Goal: Task Accomplishment & Management: Manage account settings

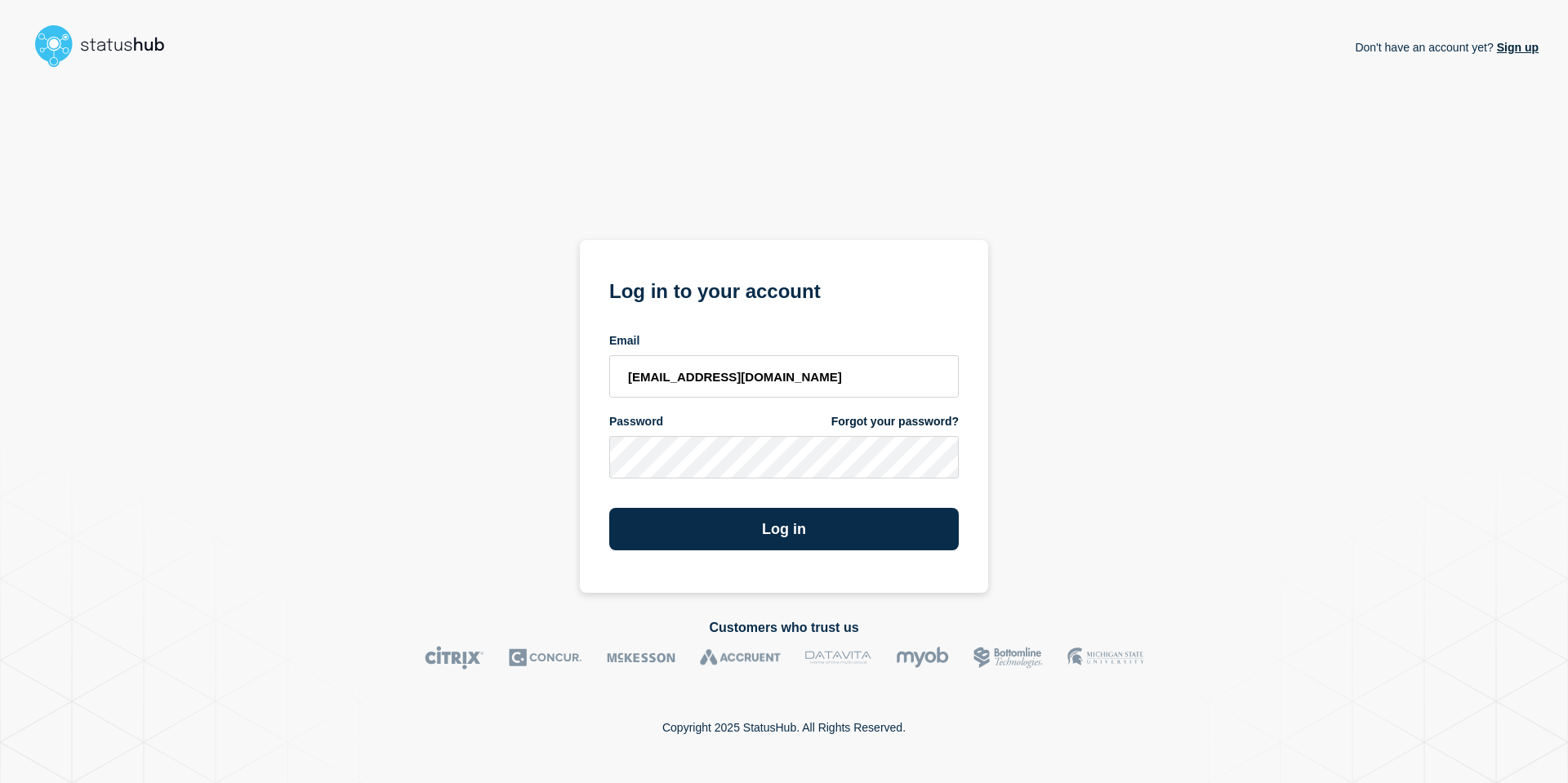
click at [609, 508] on button "Log in" at bounding box center [784, 529] width 350 height 43
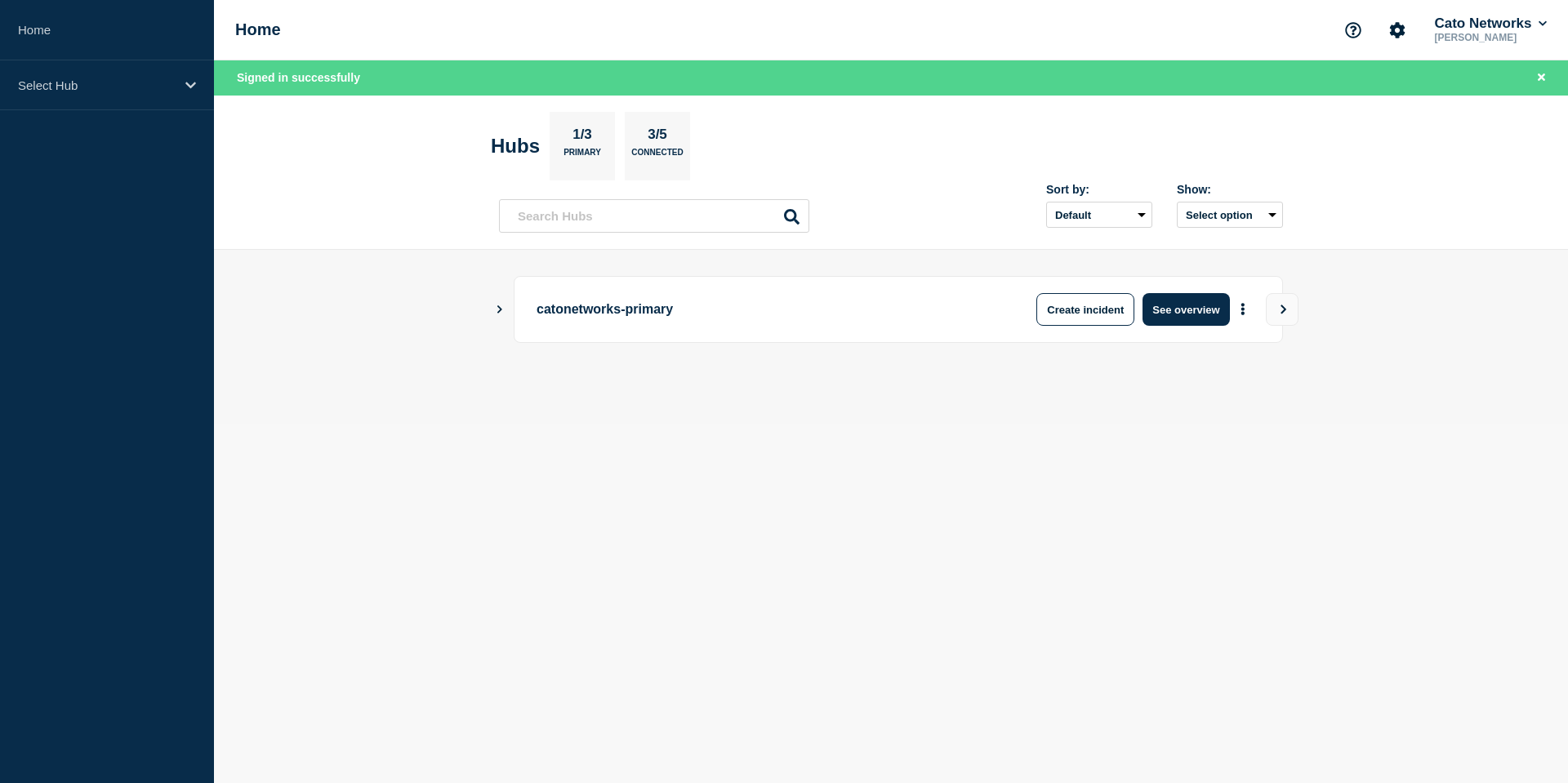
click at [509, 315] on div "catonetworks-primary Create incident See overview" at bounding box center [890, 309] width 784 height 67
click at [501, 313] on button "Show Connected Hubs" at bounding box center [500, 309] width 8 height 12
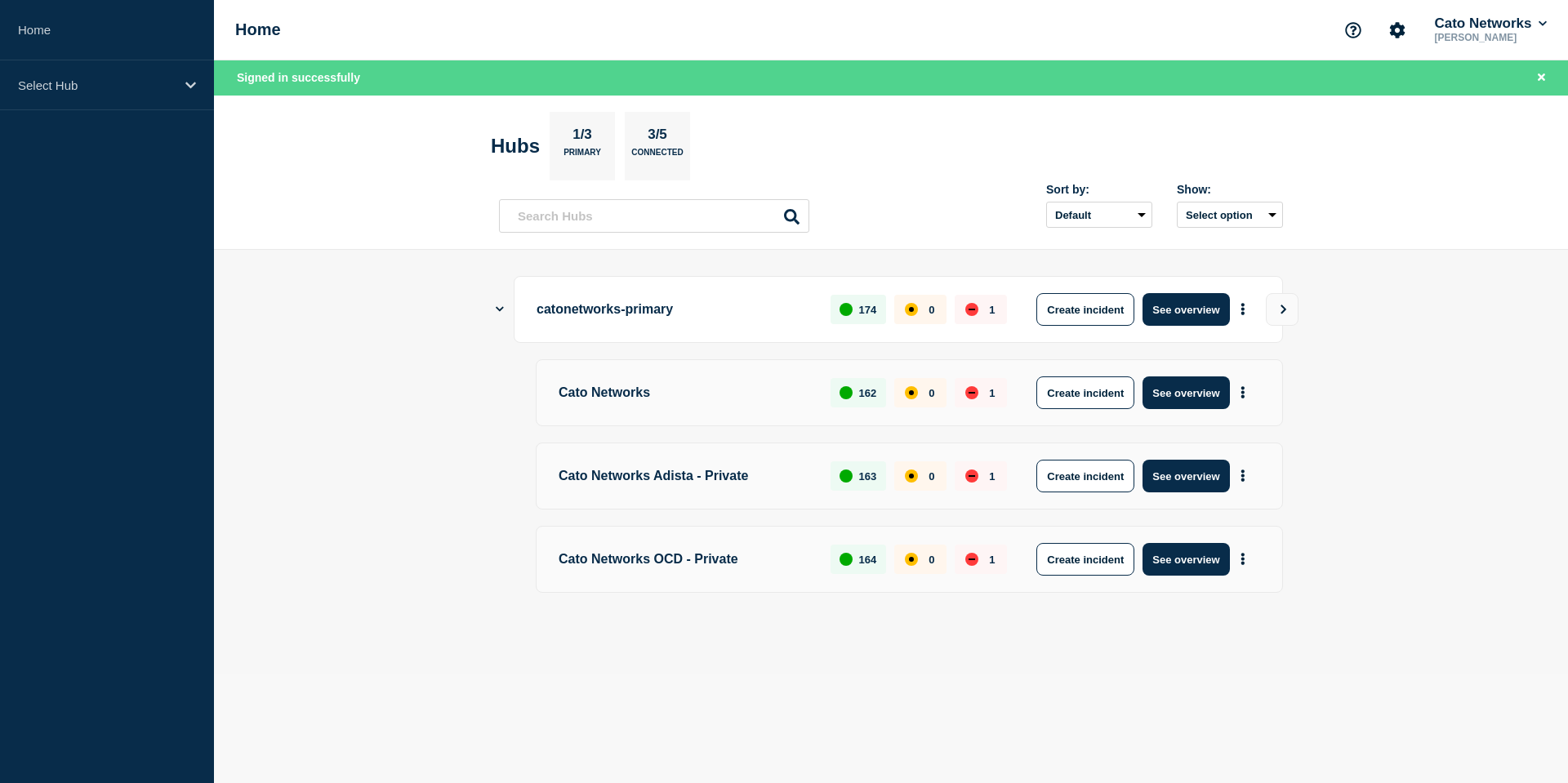
click at [623, 313] on p "catonetworks-primary" at bounding box center [673, 309] width 275 height 32
click at [1193, 310] on button "See overview" at bounding box center [1186, 309] width 87 height 32
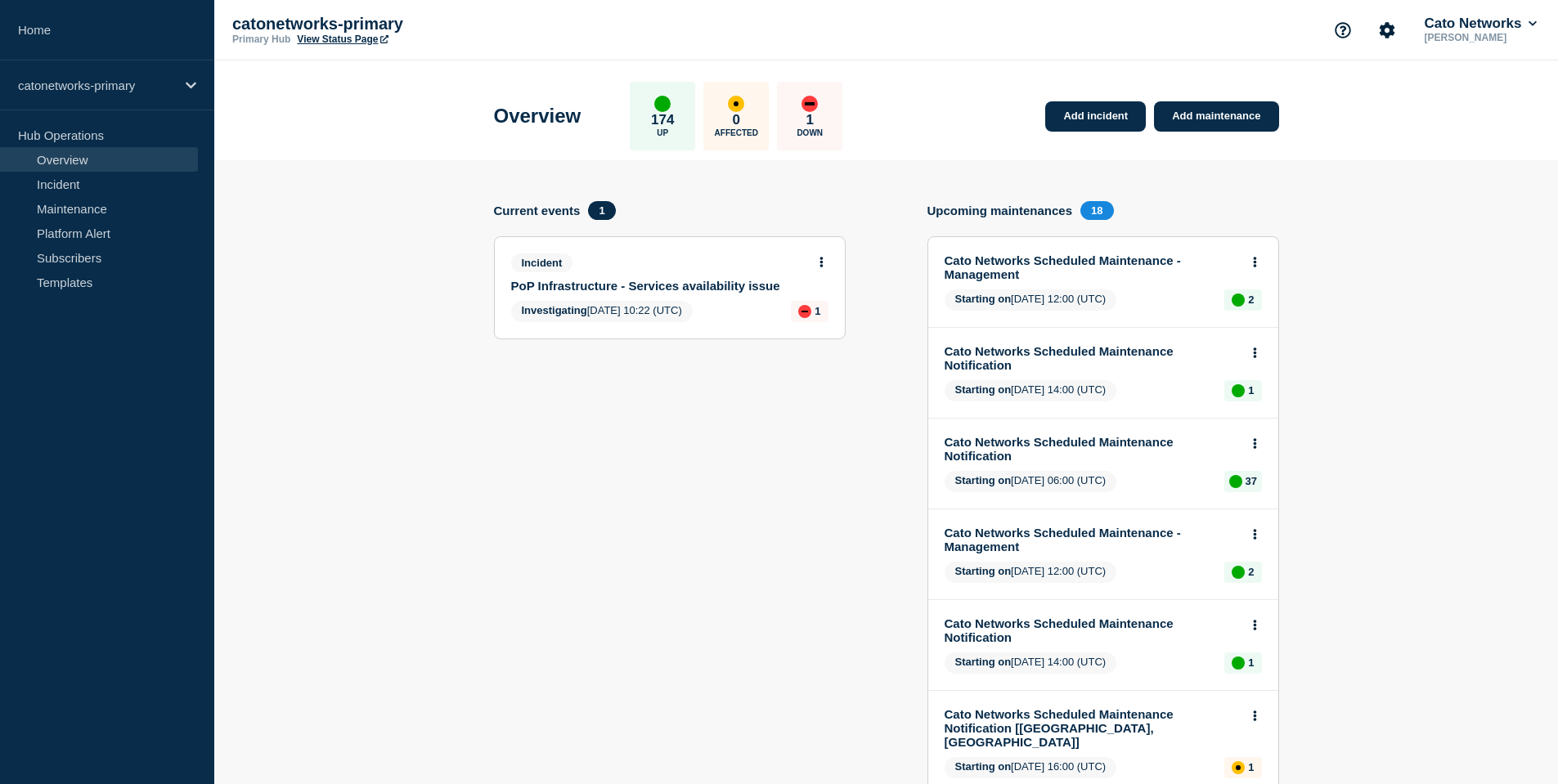
click at [638, 293] on link "PoP Infrastructure - Services availability issue" at bounding box center [659, 285] width 296 height 14
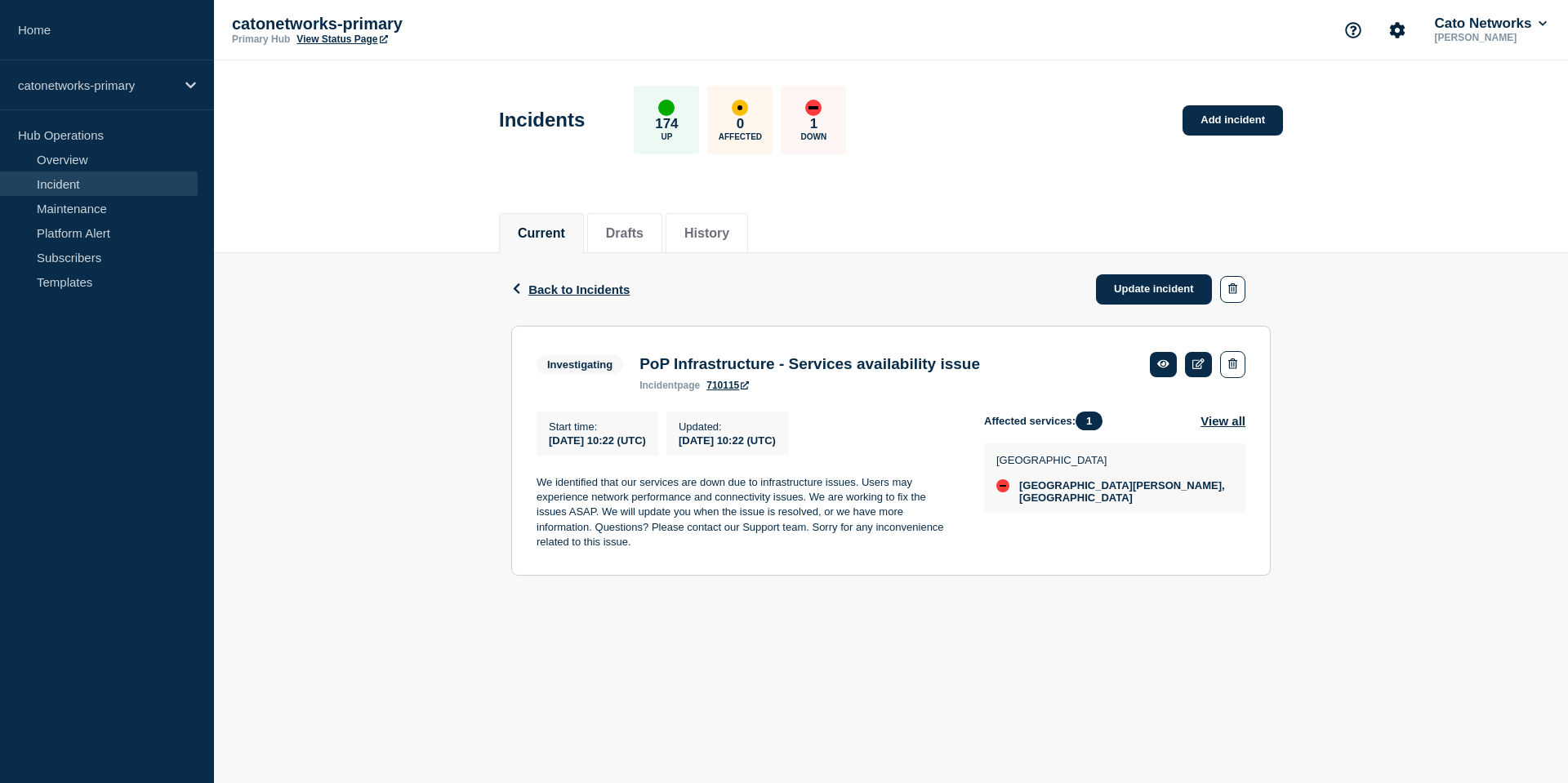
click at [880, 414] on section "Investigating PoP Infrastructure - Services availability issue incident page 71…" at bounding box center [891, 451] width 759 height 250
click at [1122, 295] on link "Update incident" at bounding box center [1154, 290] width 116 height 31
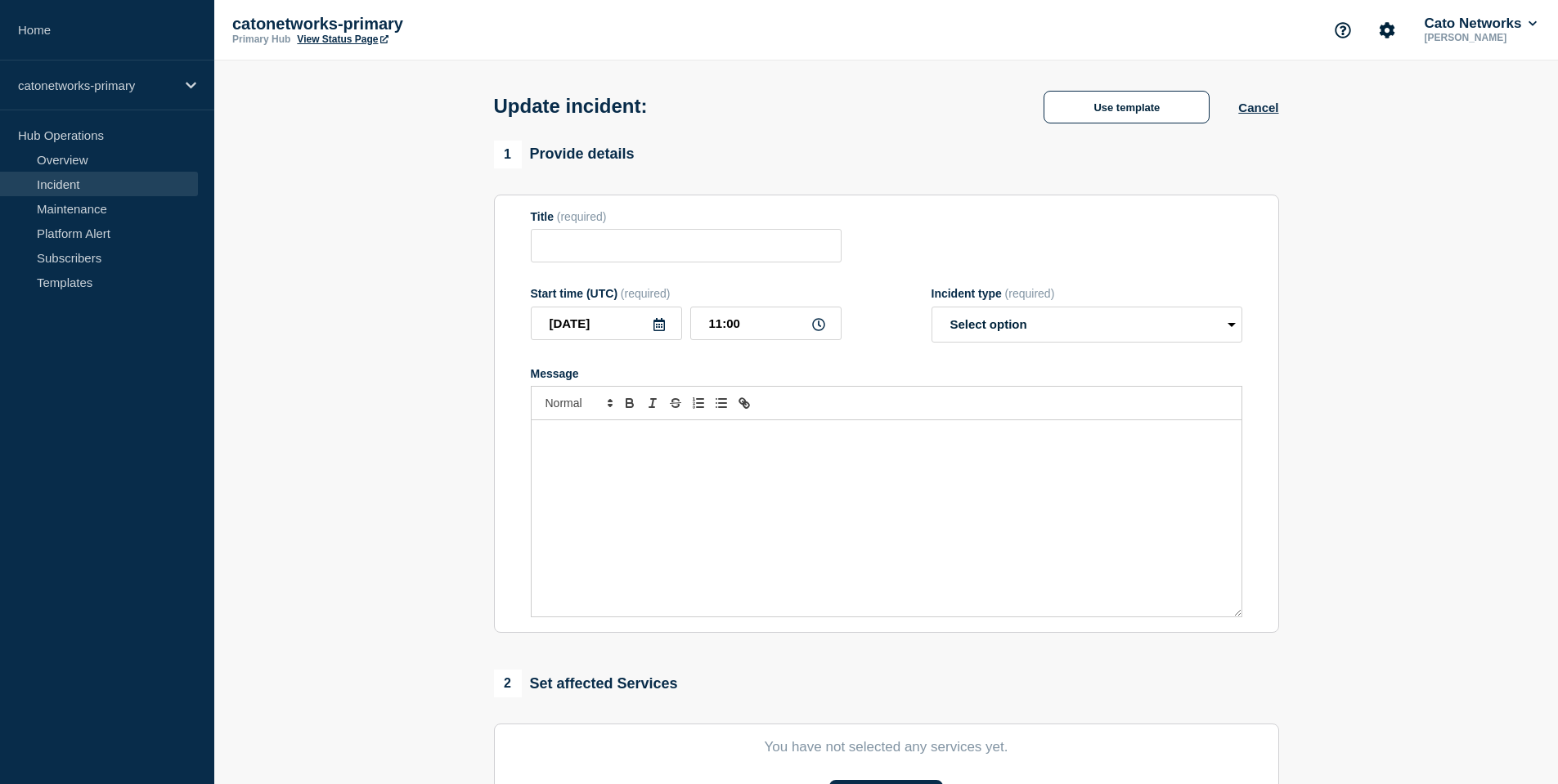
type input "PoP Infrastructure - Services availability issue"
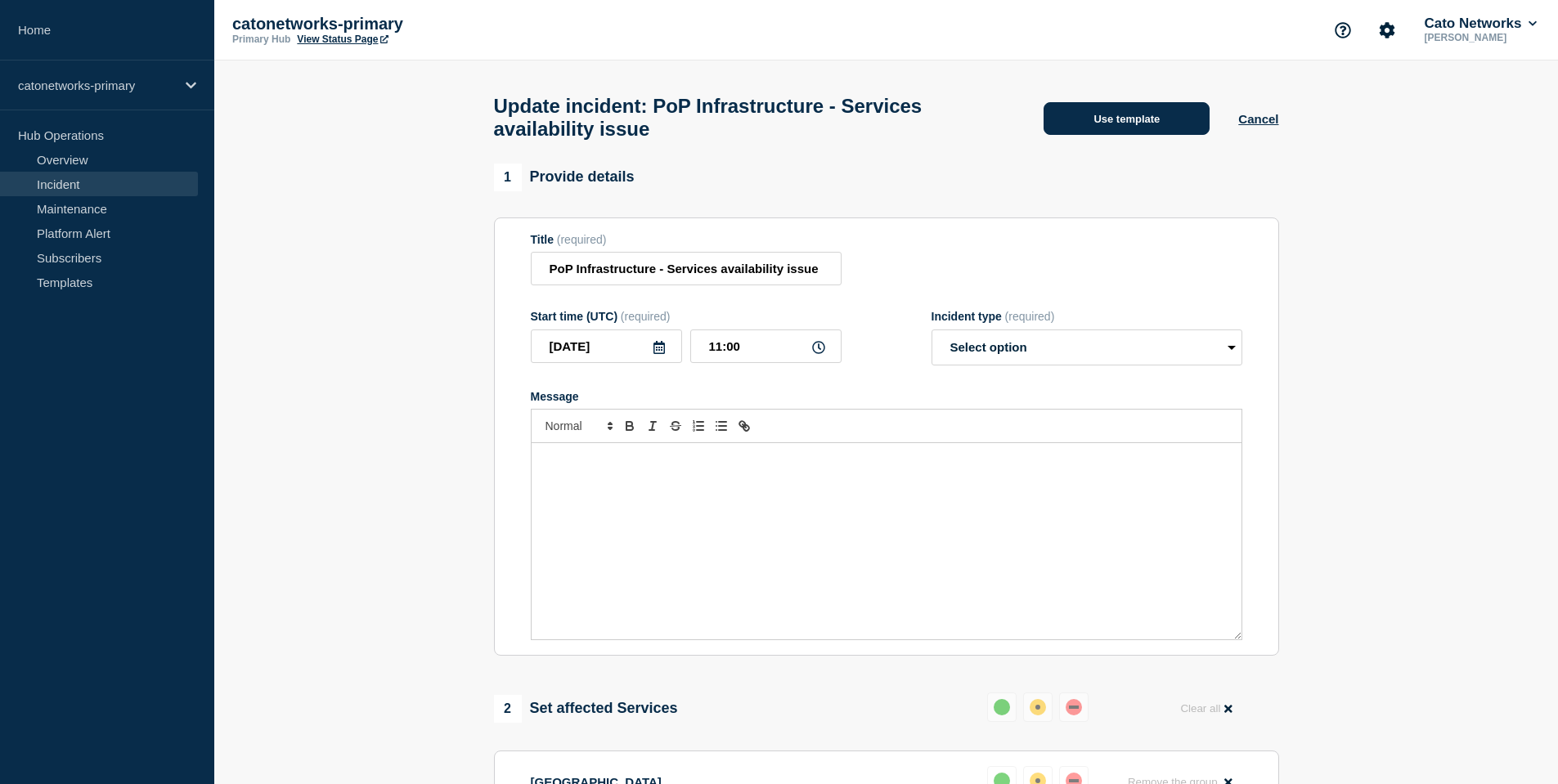
click at [1152, 128] on button "Use template" at bounding box center [1126, 118] width 166 height 32
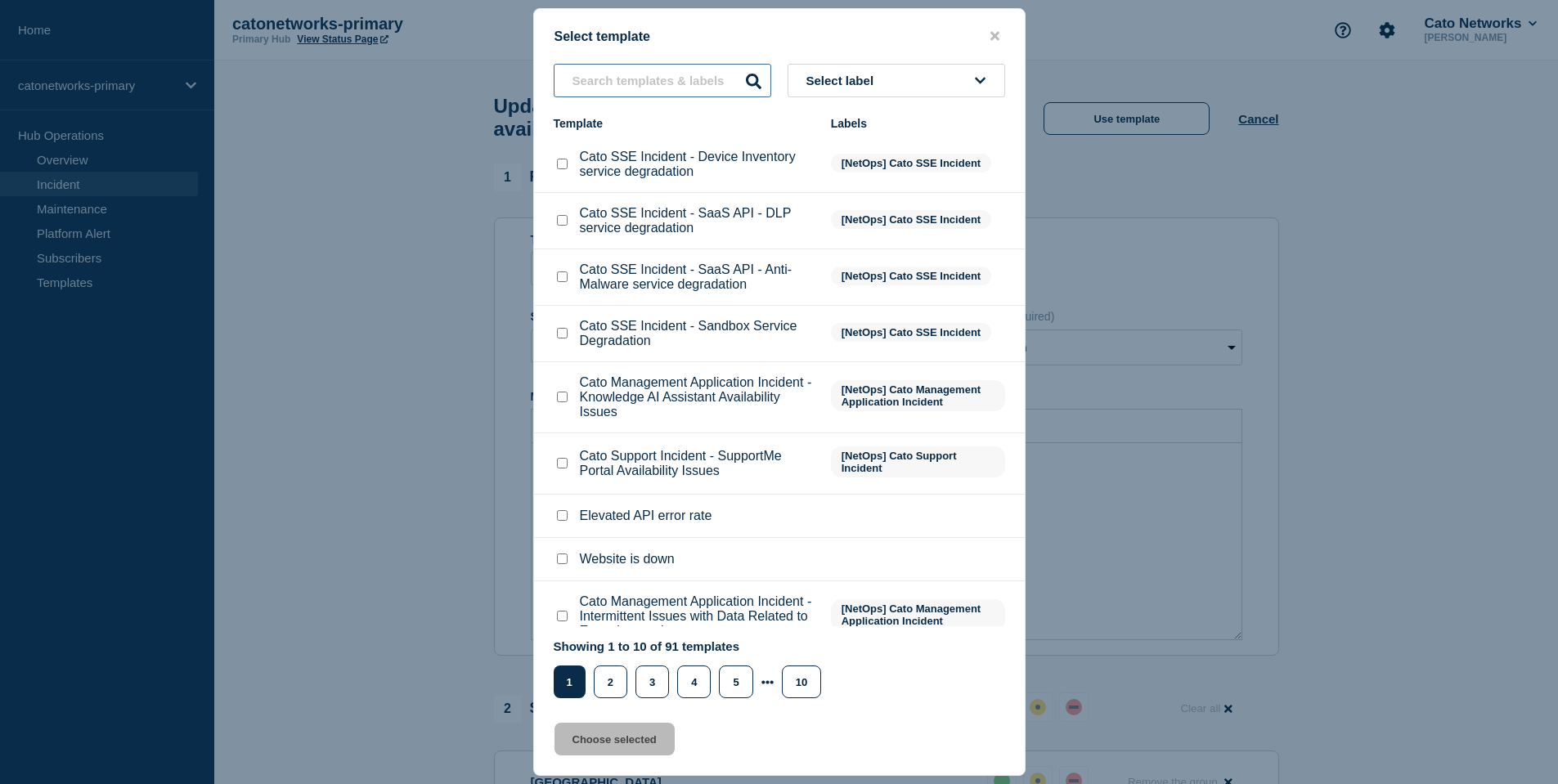
click at [708, 81] on input "text" at bounding box center [663, 81] width 218 height 33
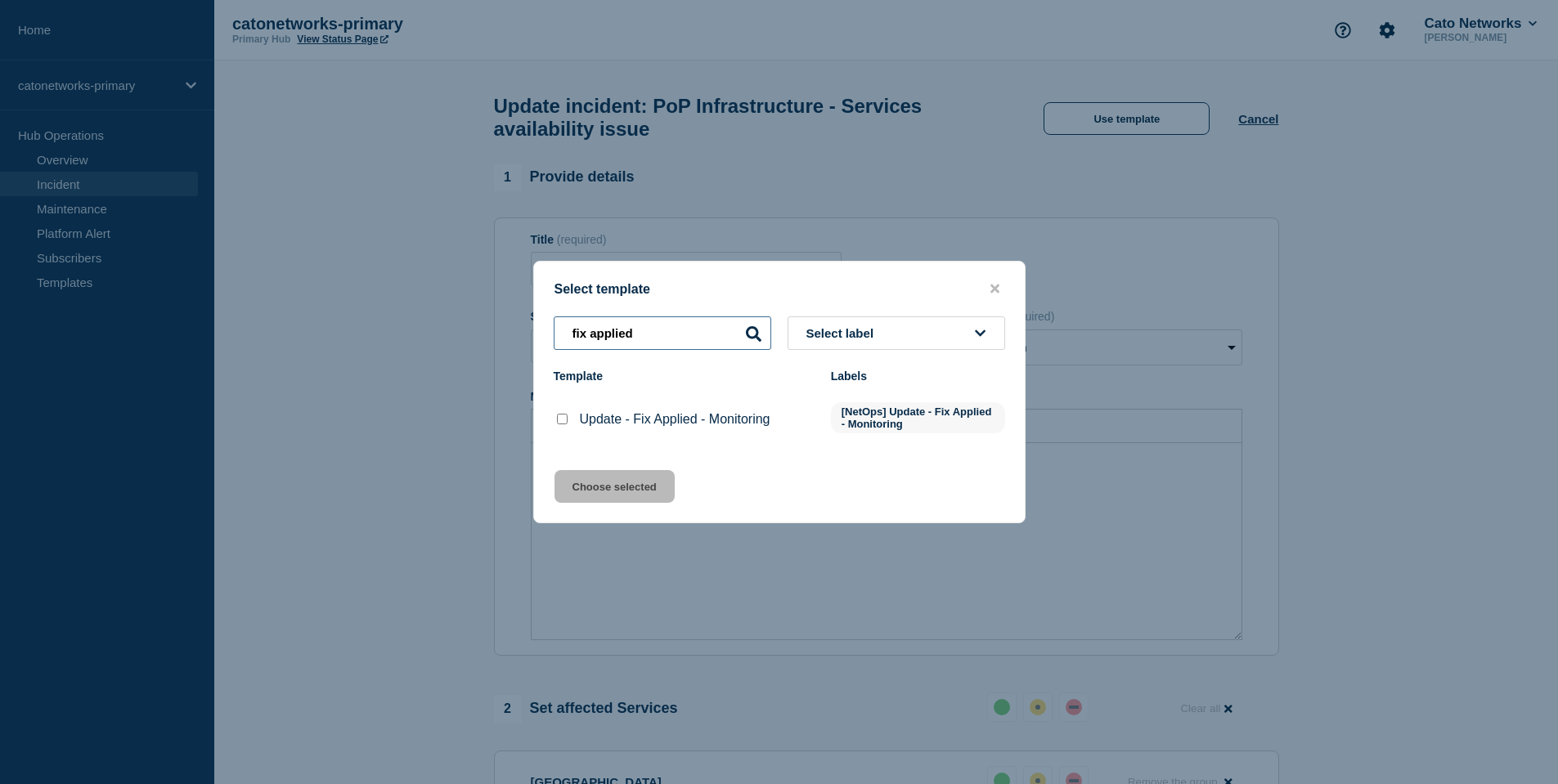
type input "fix applied"
click at [563, 424] on input "Update - Fix Applied - Monitoring checkbox" at bounding box center [562, 419] width 10 height 10
checkbox input "true"
click at [591, 499] on button "Choose selected" at bounding box center [614, 487] width 120 height 32
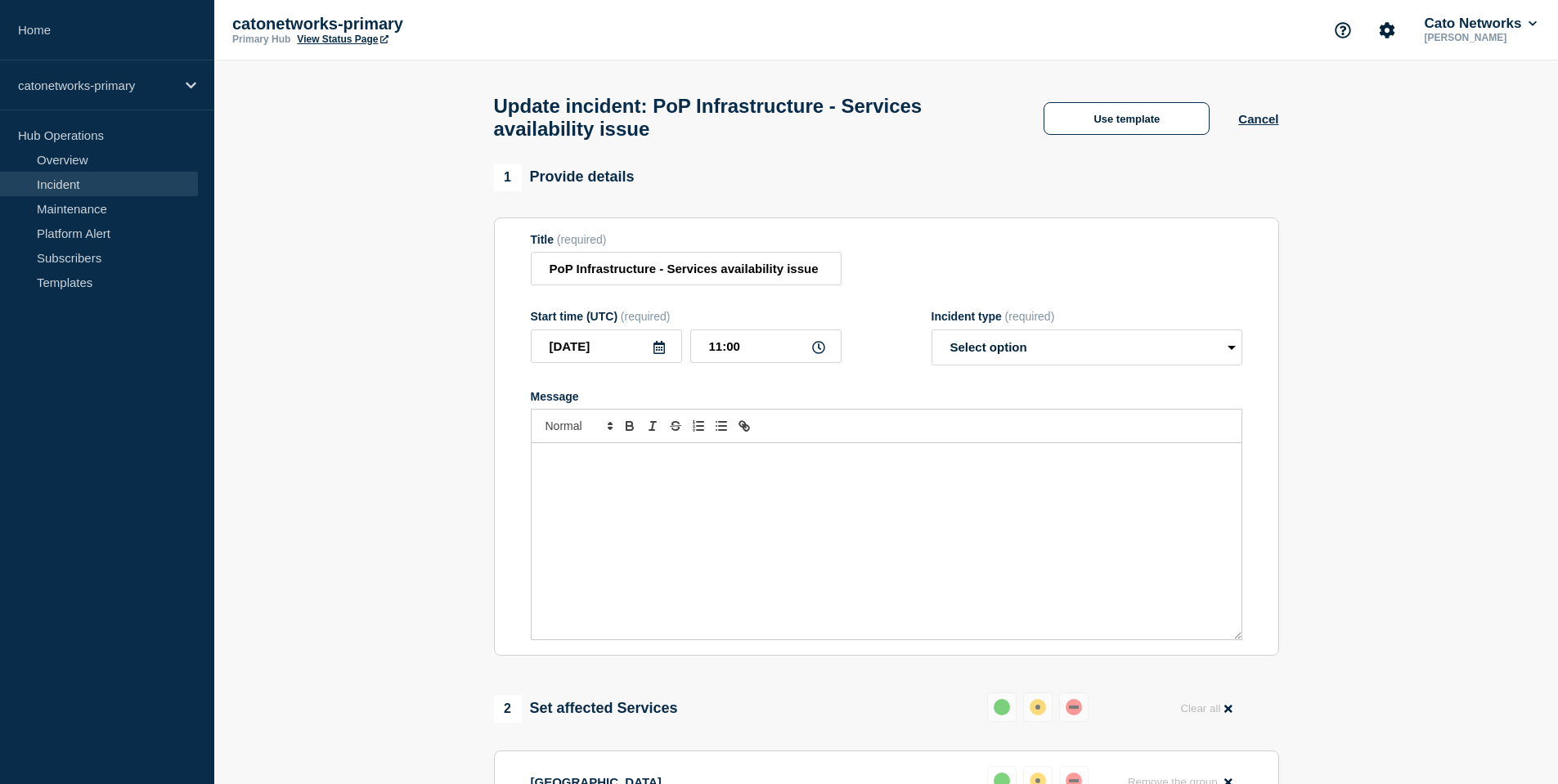
select select "monitoring"
radio input "false"
radio input "true"
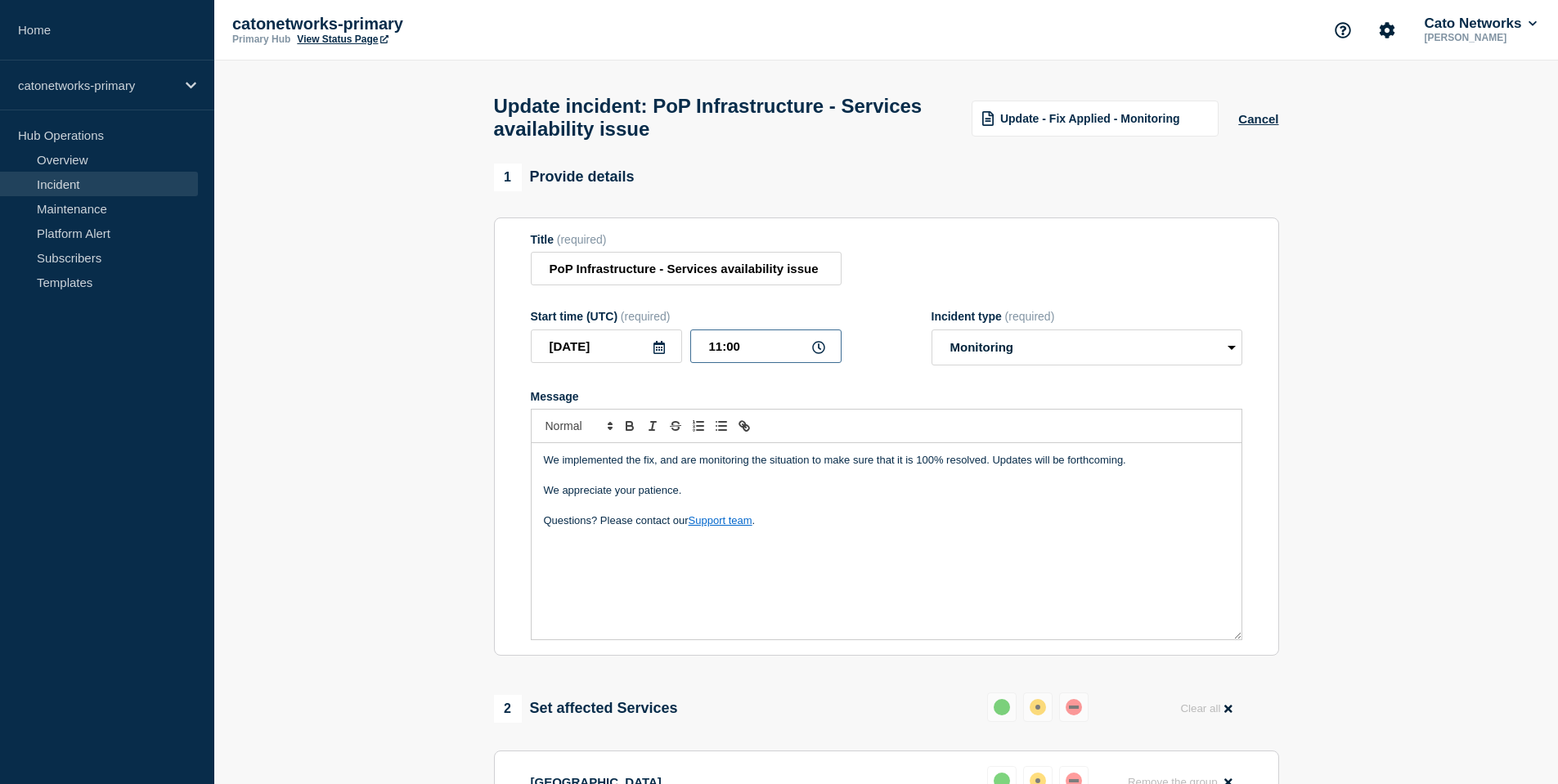
click at [723, 360] on input "11:00" at bounding box center [766, 347] width 151 height 33
type input "10:48"
click at [827, 575] on div "We implemented the fix, and are monitoring the situation to make sure that it i…" at bounding box center [887, 541] width 710 height 196
click at [823, 575] on div "We implemented the fix, and are monitoring the situation to make sure that it i…" at bounding box center [887, 541] width 710 height 196
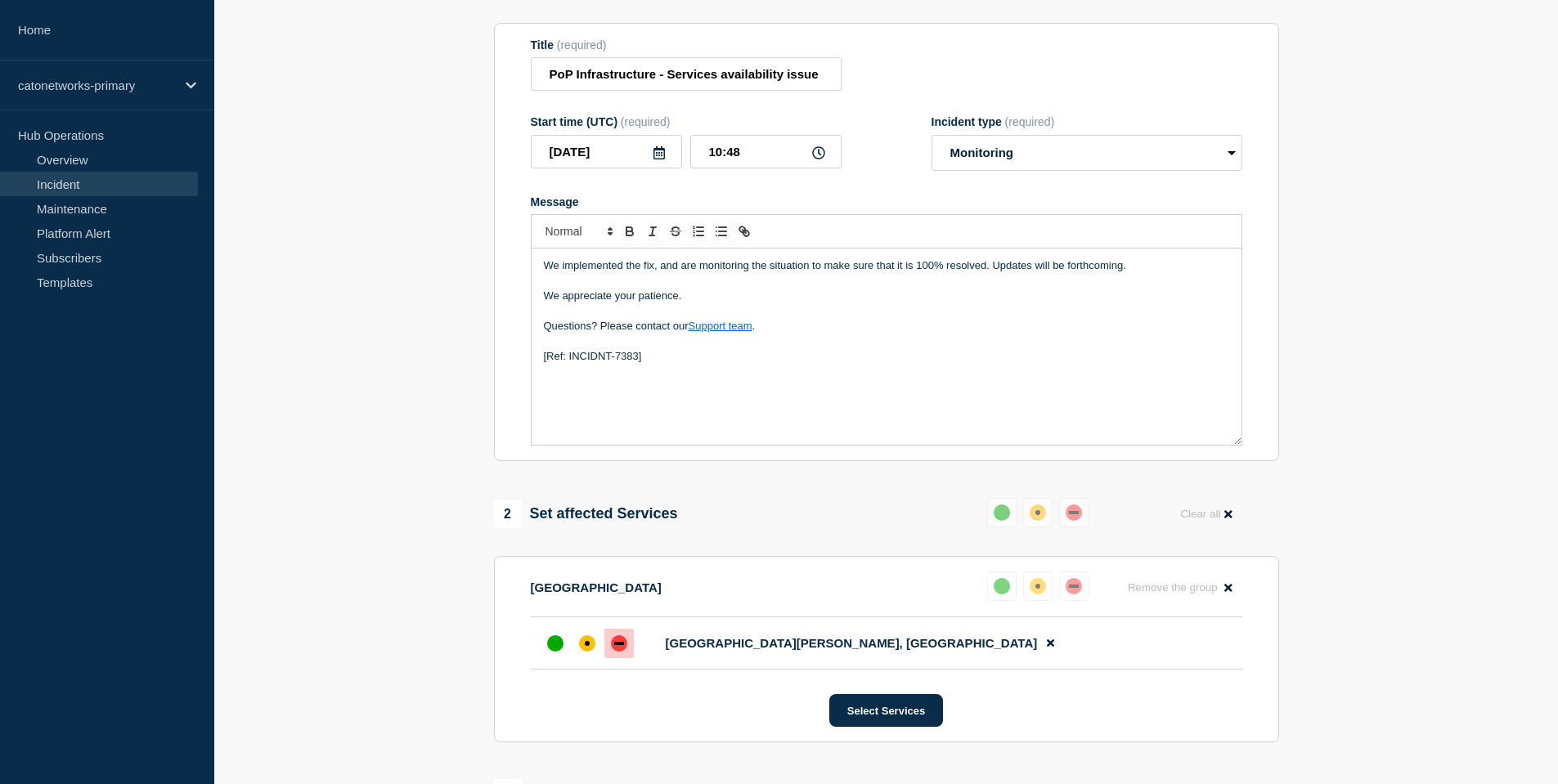
scroll to position [222, 0]
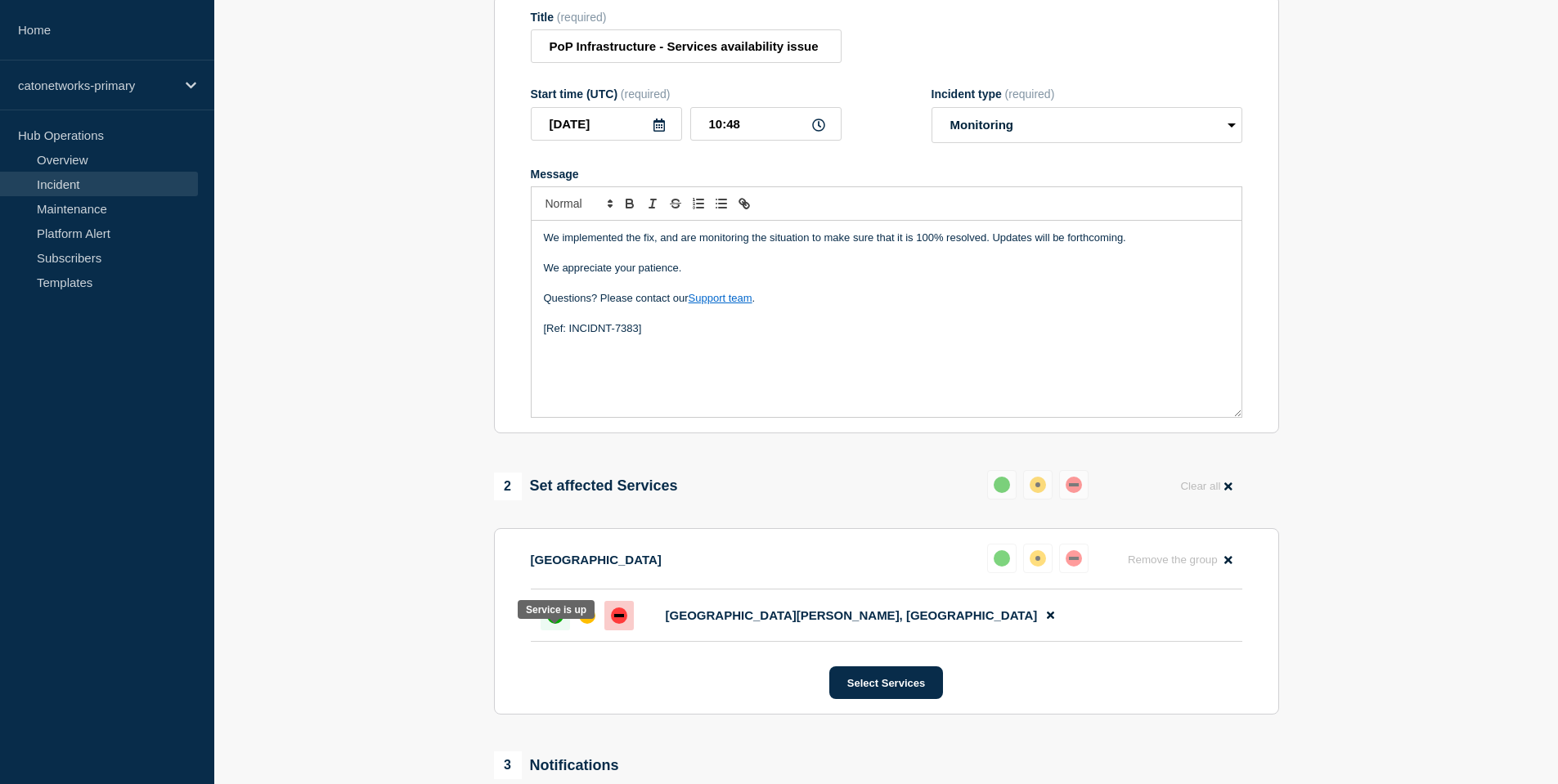
click at [548, 631] on div at bounding box center [555, 616] width 30 height 30
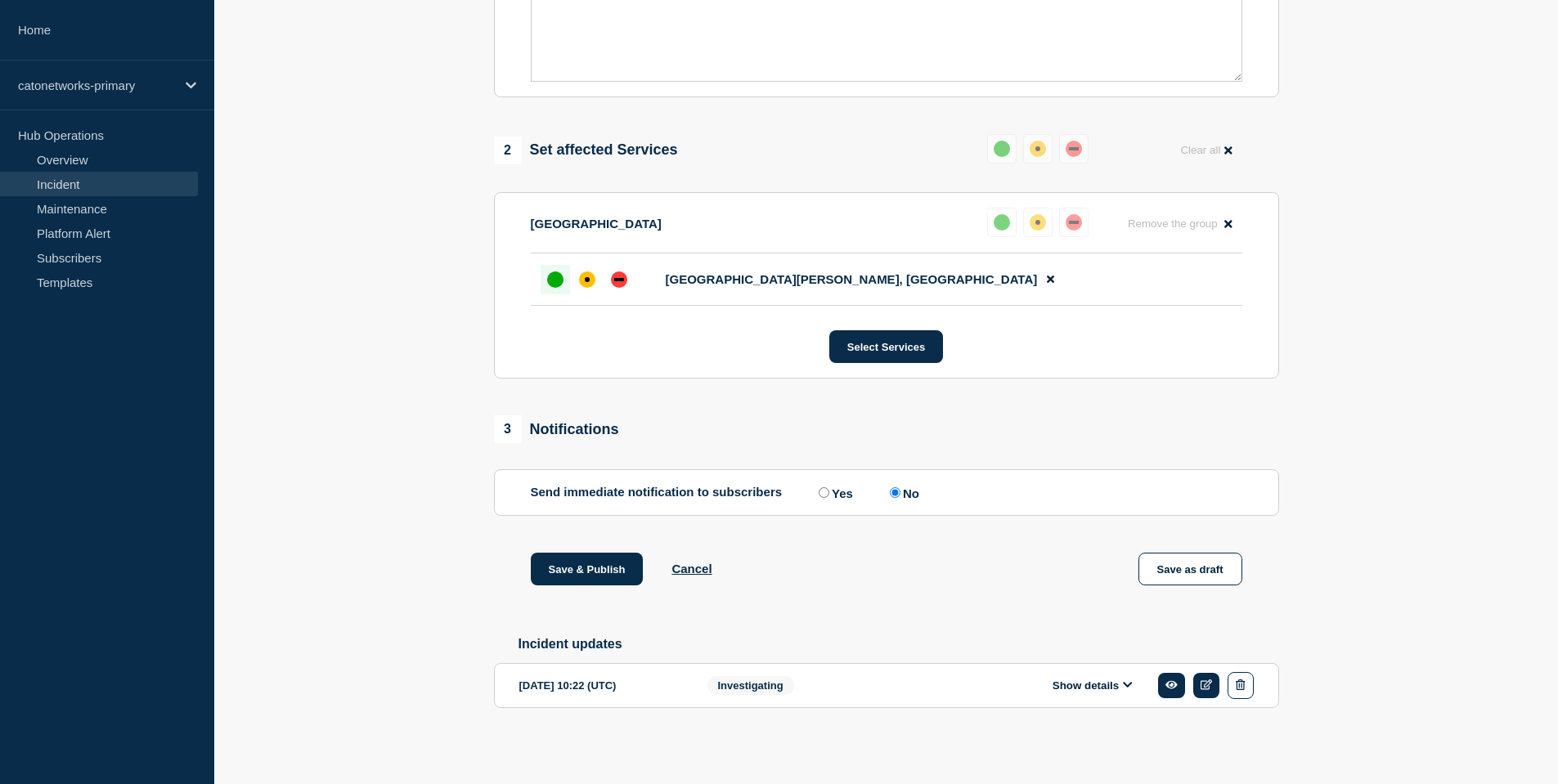
scroll to position [591, 0]
click at [565, 563] on button "Save & Publish" at bounding box center [588, 569] width 113 height 32
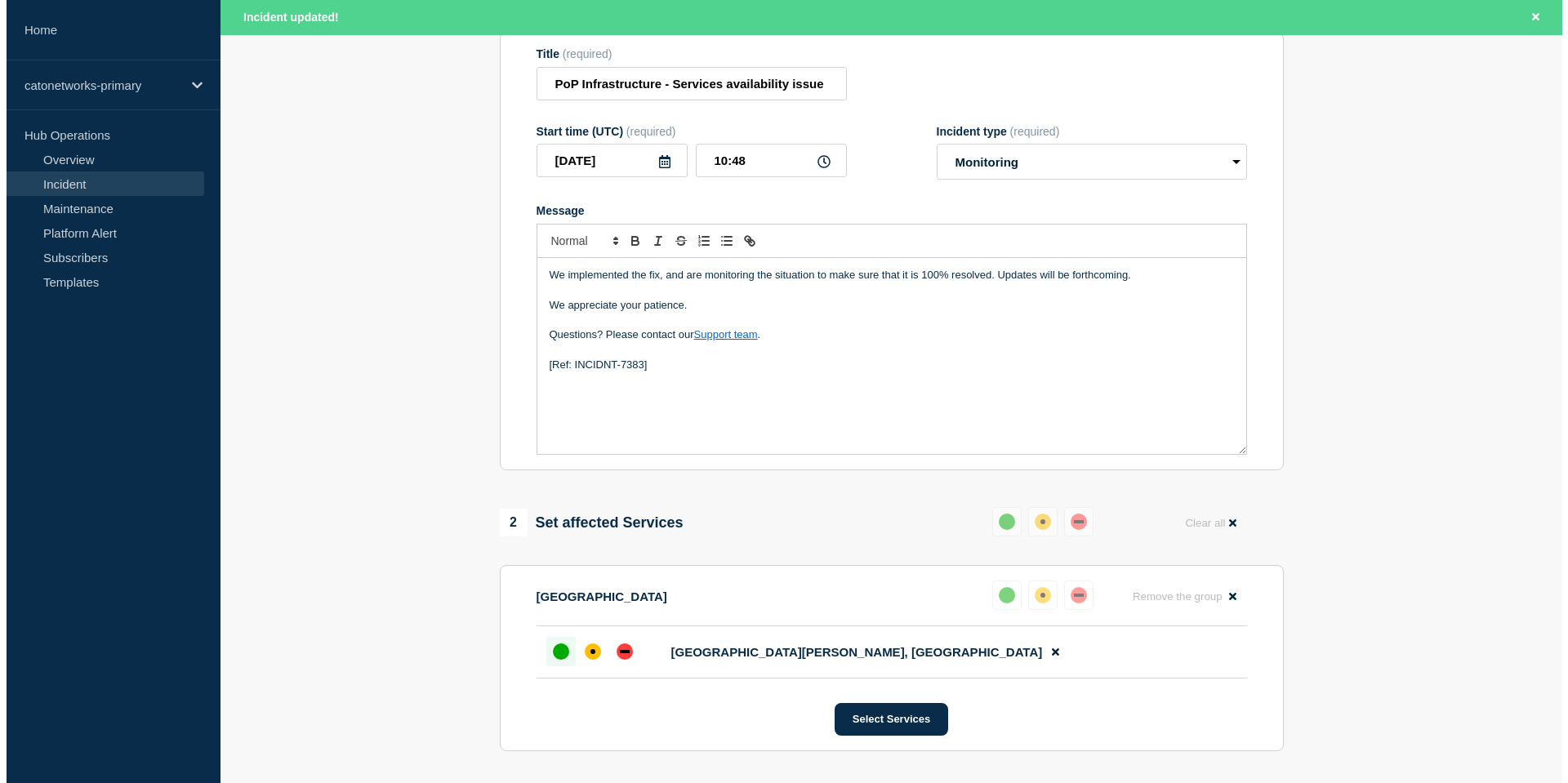
scroll to position [0, 0]
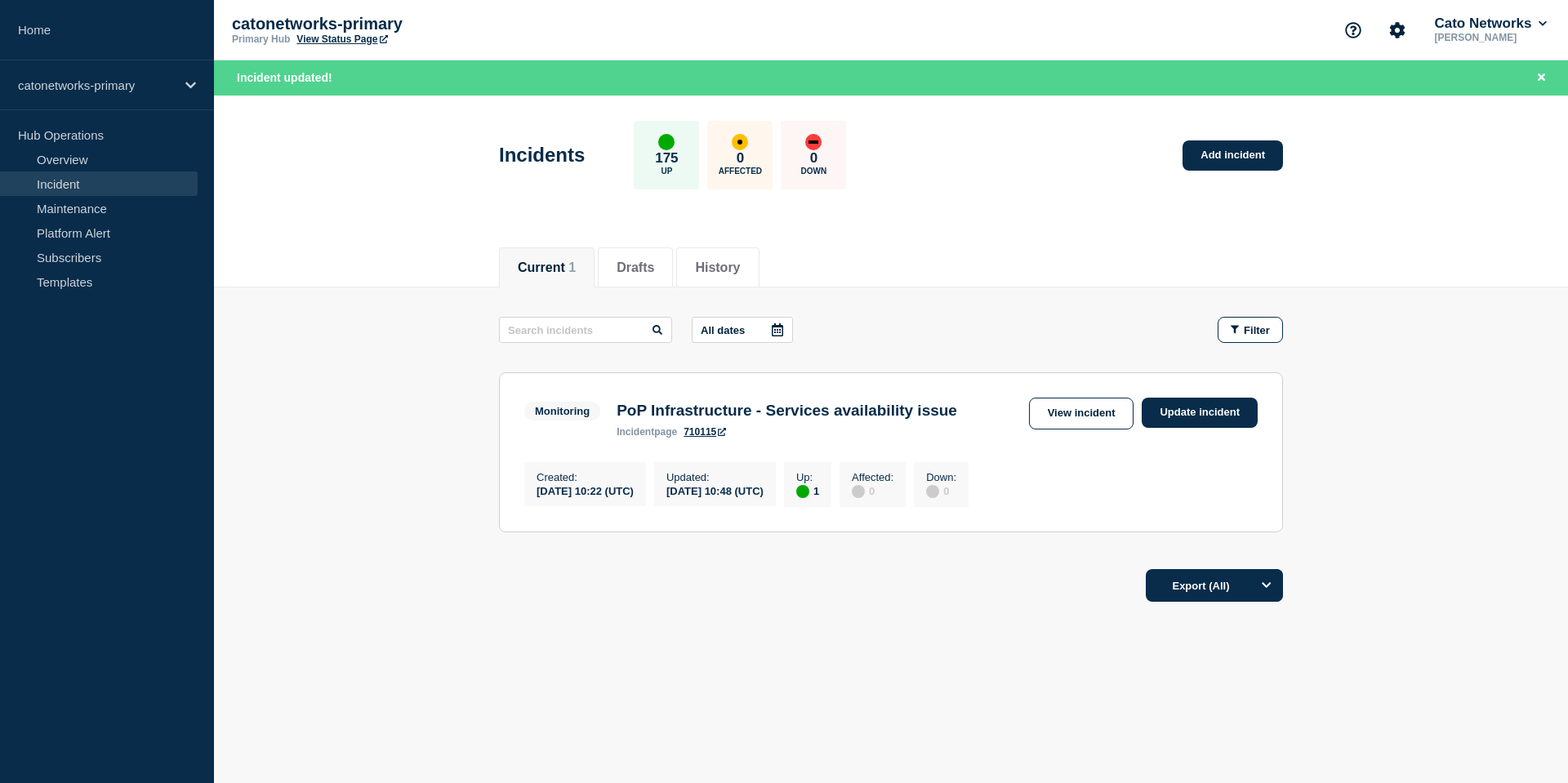
click at [878, 431] on div "incident page 710115" at bounding box center [786, 432] width 340 height 11
click at [884, 420] on h3 "PoP Infrastructure - Services availability issue" at bounding box center [786, 410] width 340 height 18
click at [889, 411] on h3 "PoP Infrastructure - Services availability issue" at bounding box center [786, 410] width 340 height 18
click at [703, 407] on h3 "PoP Infrastructure - Services availability issue" at bounding box center [786, 410] width 340 height 18
click at [915, 417] on h3 "PoP Infrastructure - Services availability issue" at bounding box center [786, 410] width 340 height 18
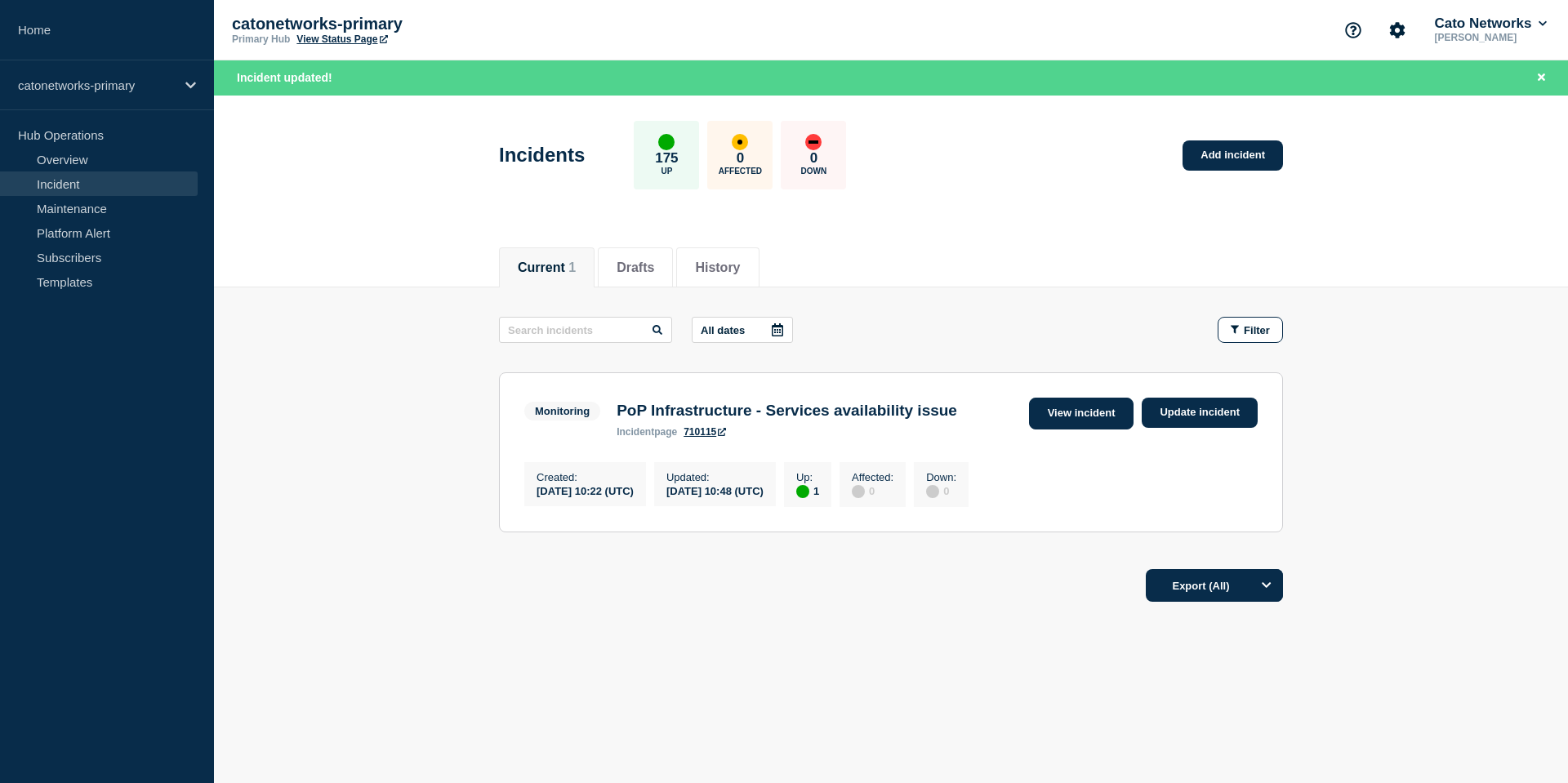
click at [1047, 420] on link "View incident" at bounding box center [1081, 414] width 105 height 31
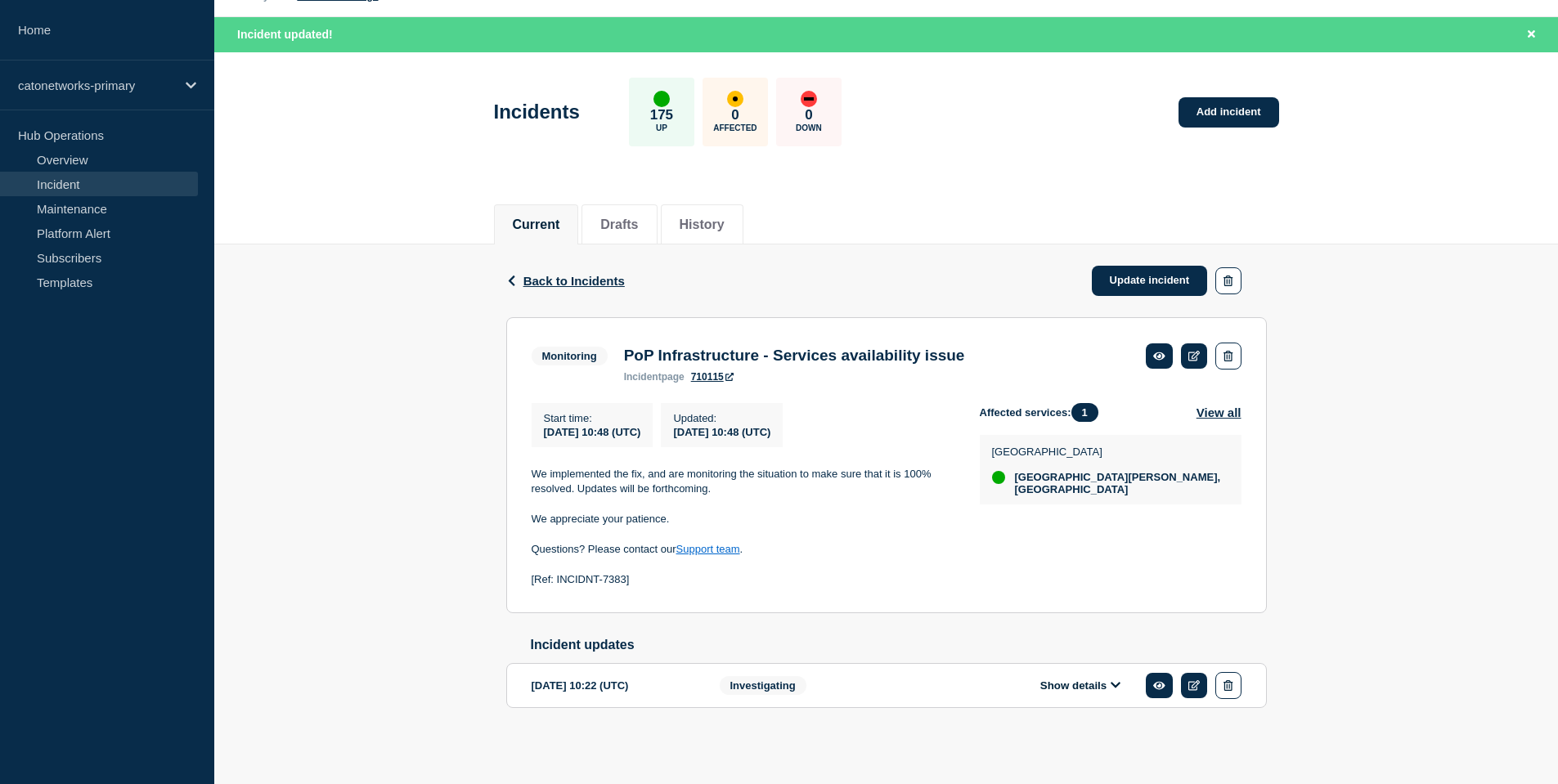
scroll to position [61, 0]
click at [848, 690] on div "Investigating" at bounding box center [819, 686] width 198 height 27
click at [784, 691] on span "Investigating" at bounding box center [764, 686] width 87 height 19
click at [1075, 679] on button "Show details" at bounding box center [1080, 686] width 90 height 14
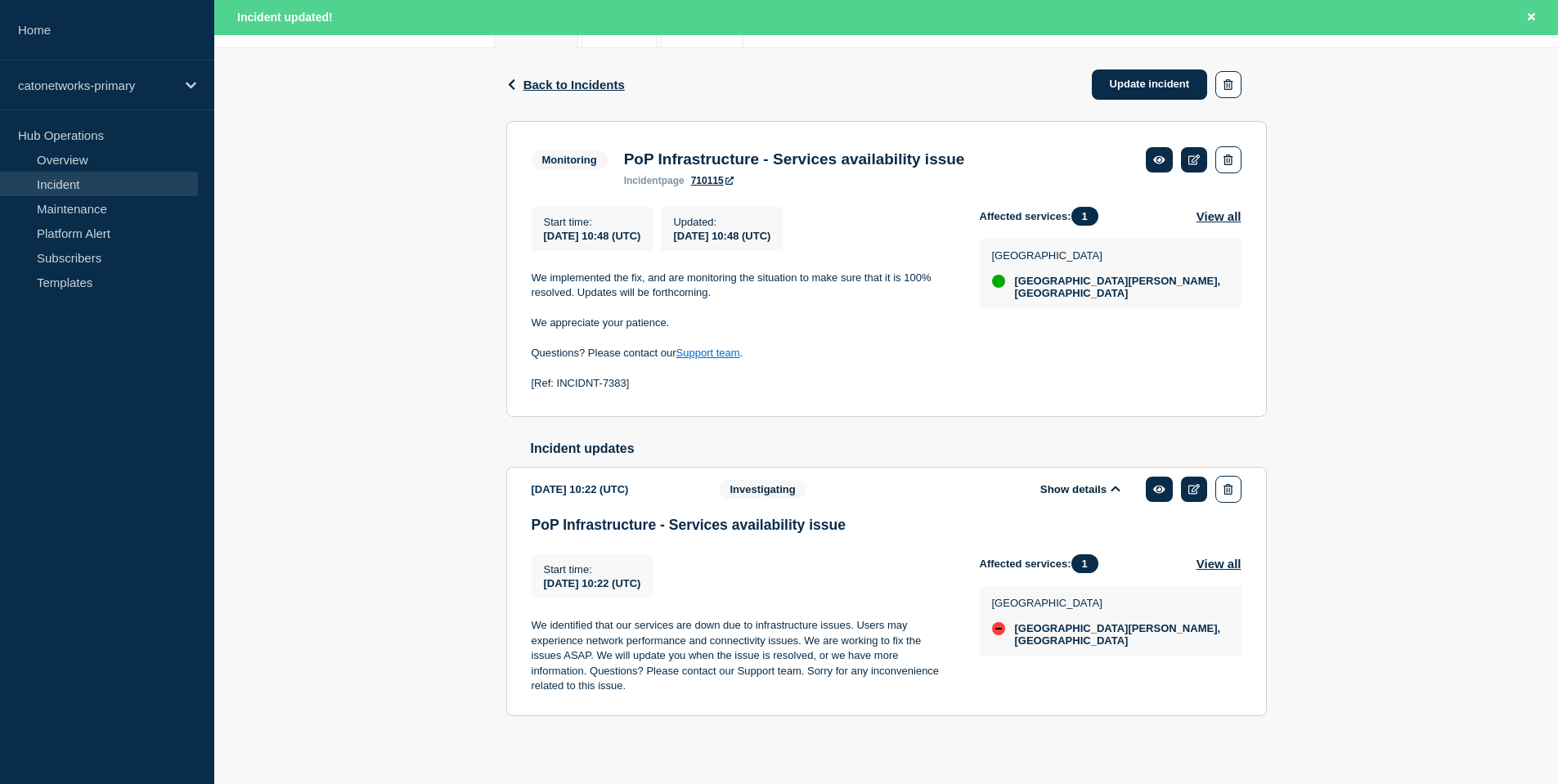
scroll to position [236, 0]
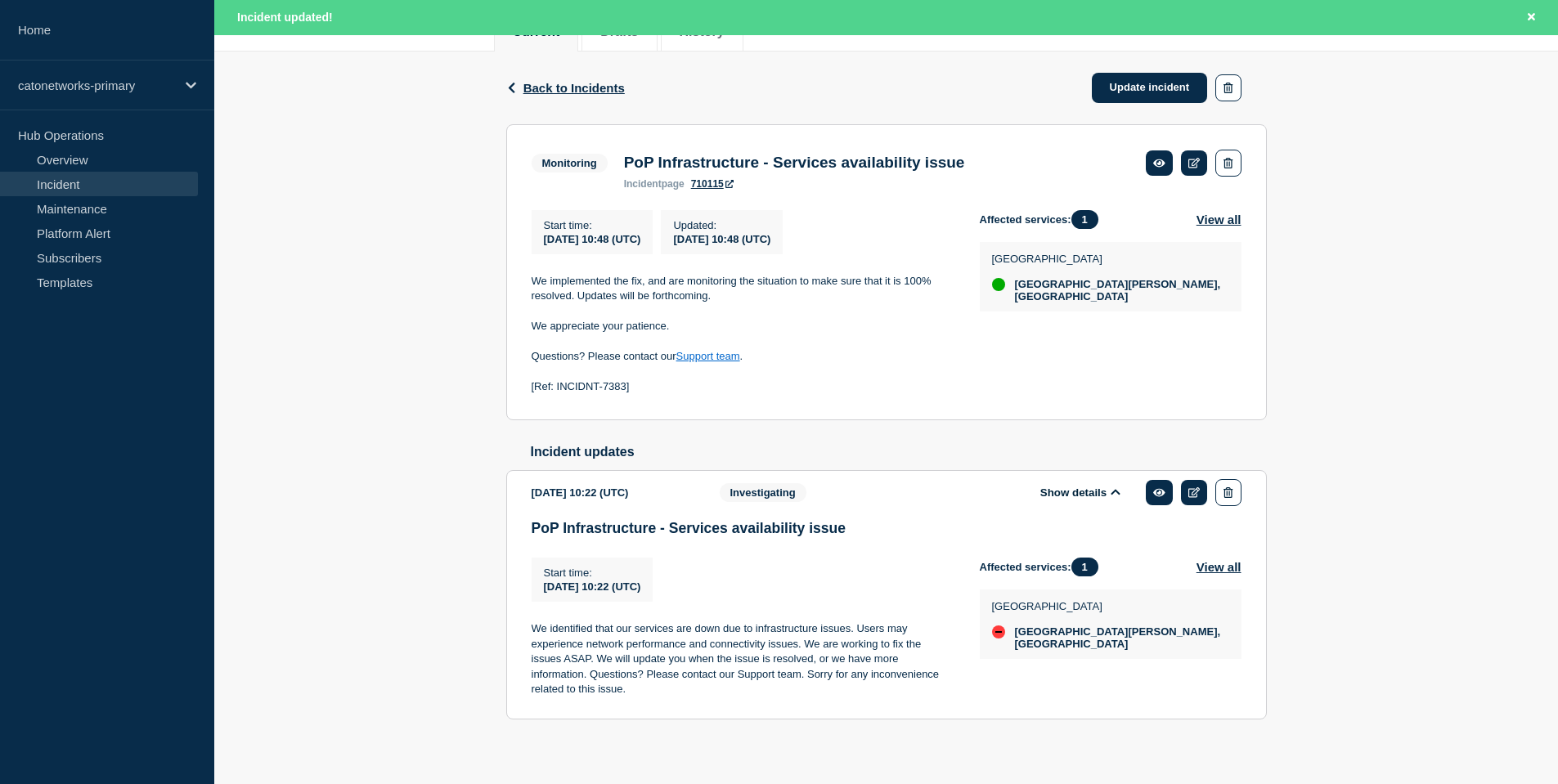
click at [562, 394] on p "[Ref: INCIDNT-7383]" at bounding box center [742, 387] width 422 height 15
drag, startPoint x: 557, startPoint y: 400, endPoint x: 579, endPoint y: 402, distance: 22.1
click at [579, 394] on p "[Ref: INCIDNT-7383]" at bounding box center [742, 387] width 422 height 15
click at [554, 394] on p "[Ref: INCIDNT-7383]" at bounding box center [742, 387] width 422 height 15
drag, startPoint x: 557, startPoint y: 399, endPoint x: 624, endPoint y: 402, distance: 67.1
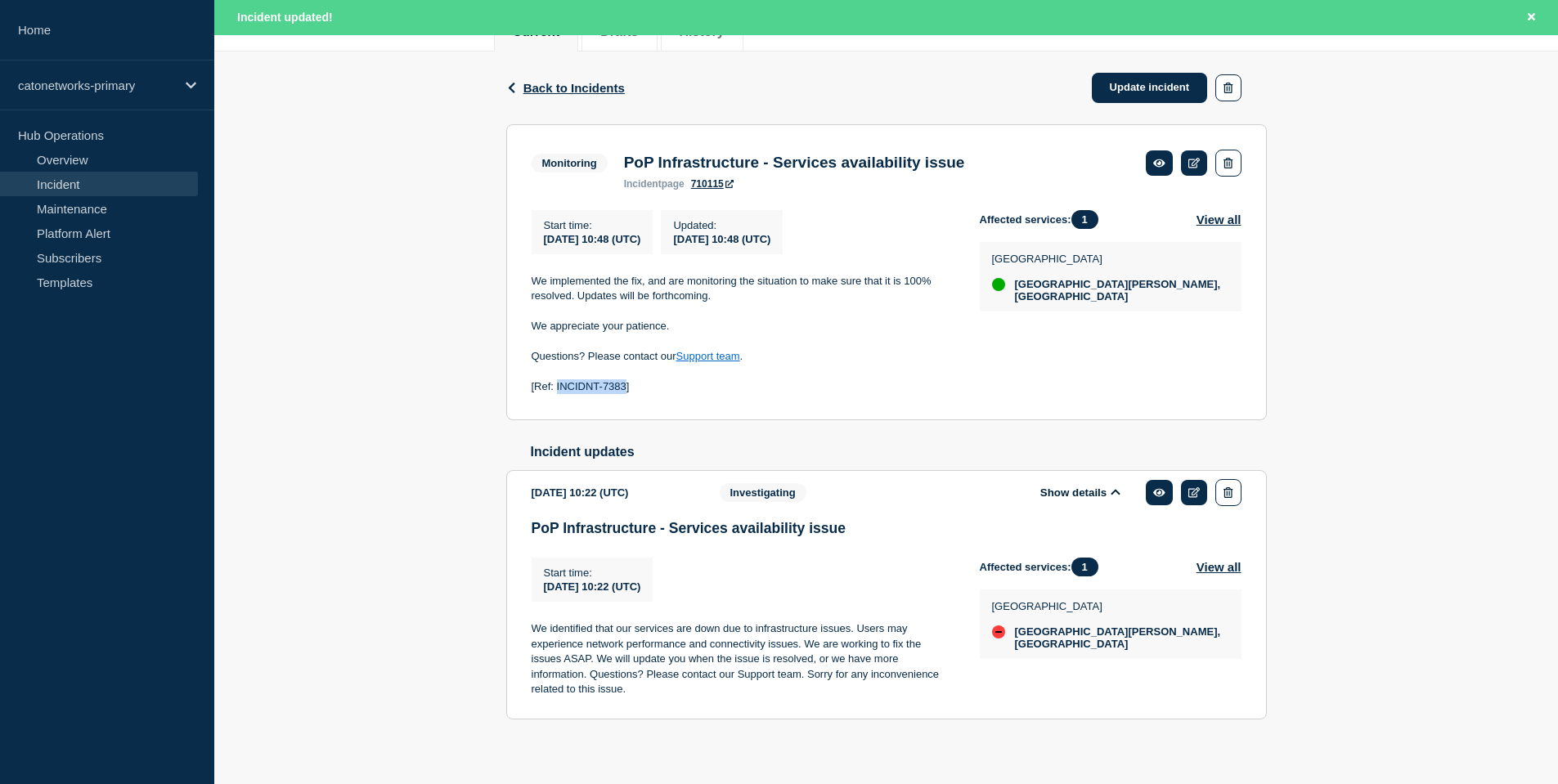
click at [624, 394] on p "[Ref: INCIDNT-7383]" at bounding box center [742, 387] width 422 height 15
copy p "INCIDNT-7383"
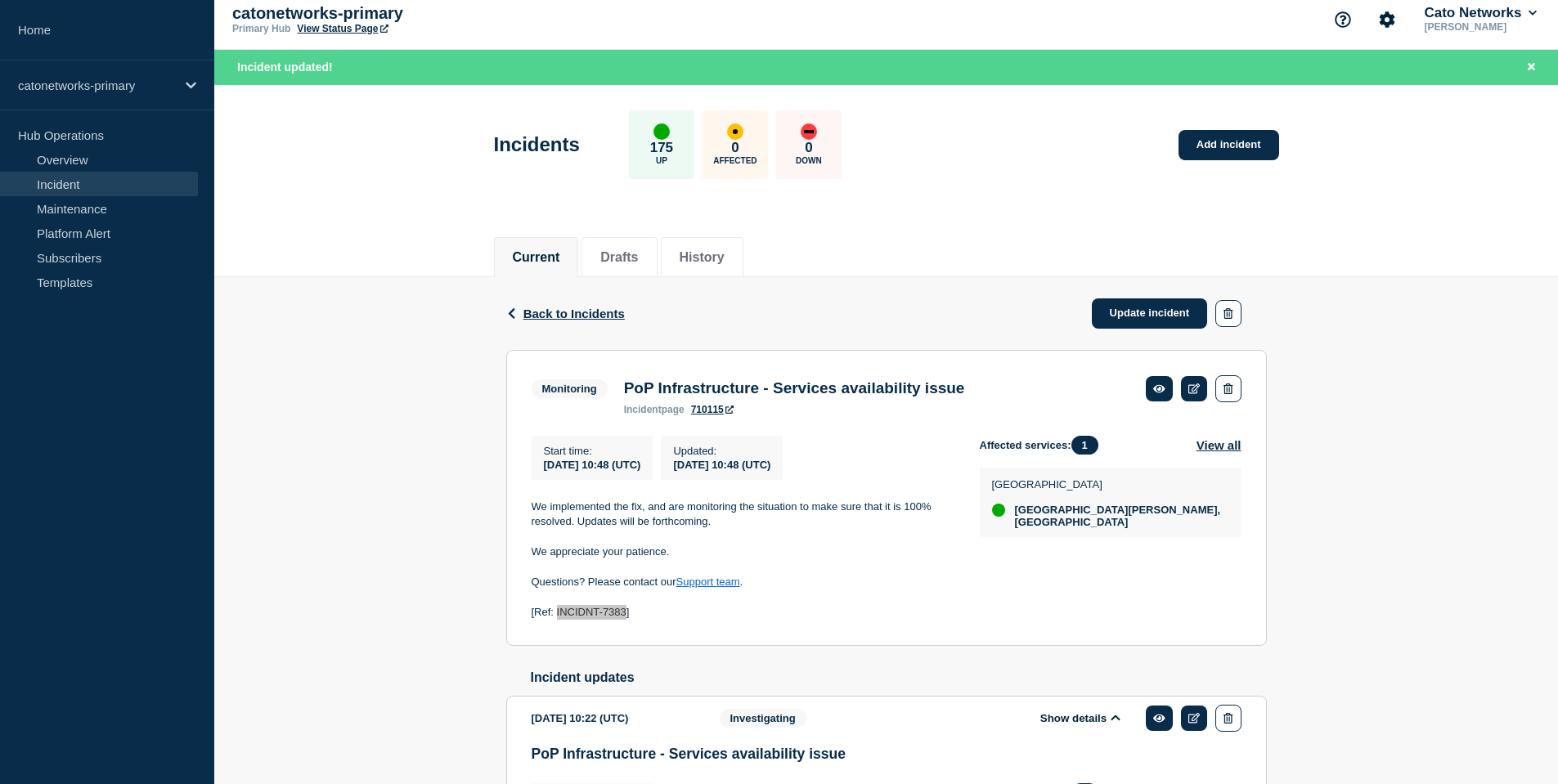
scroll to position [0, 0]
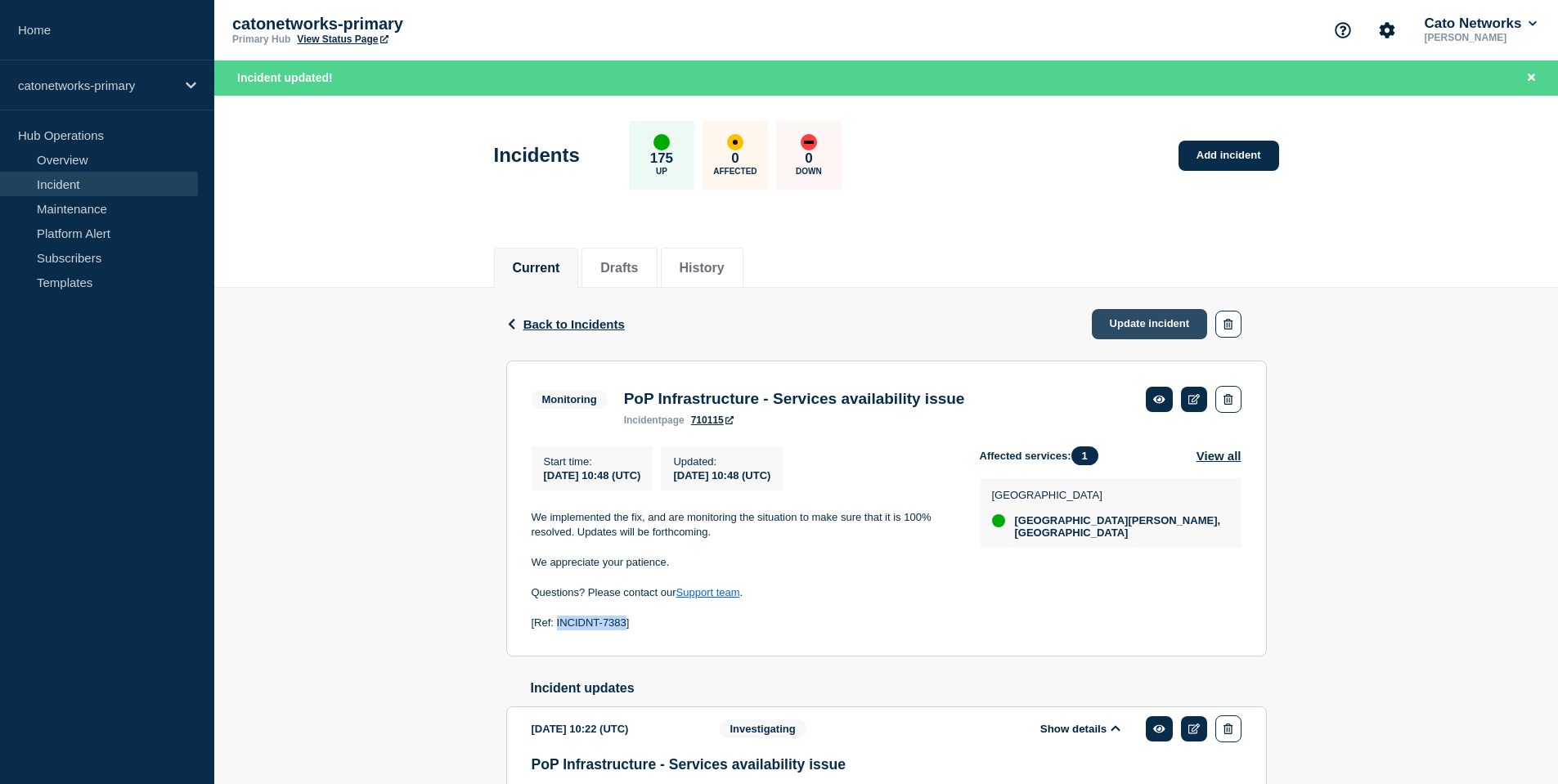
click at [1160, 324] on link "Update incident" at bounding box center [1149, 324] width 116 height 31
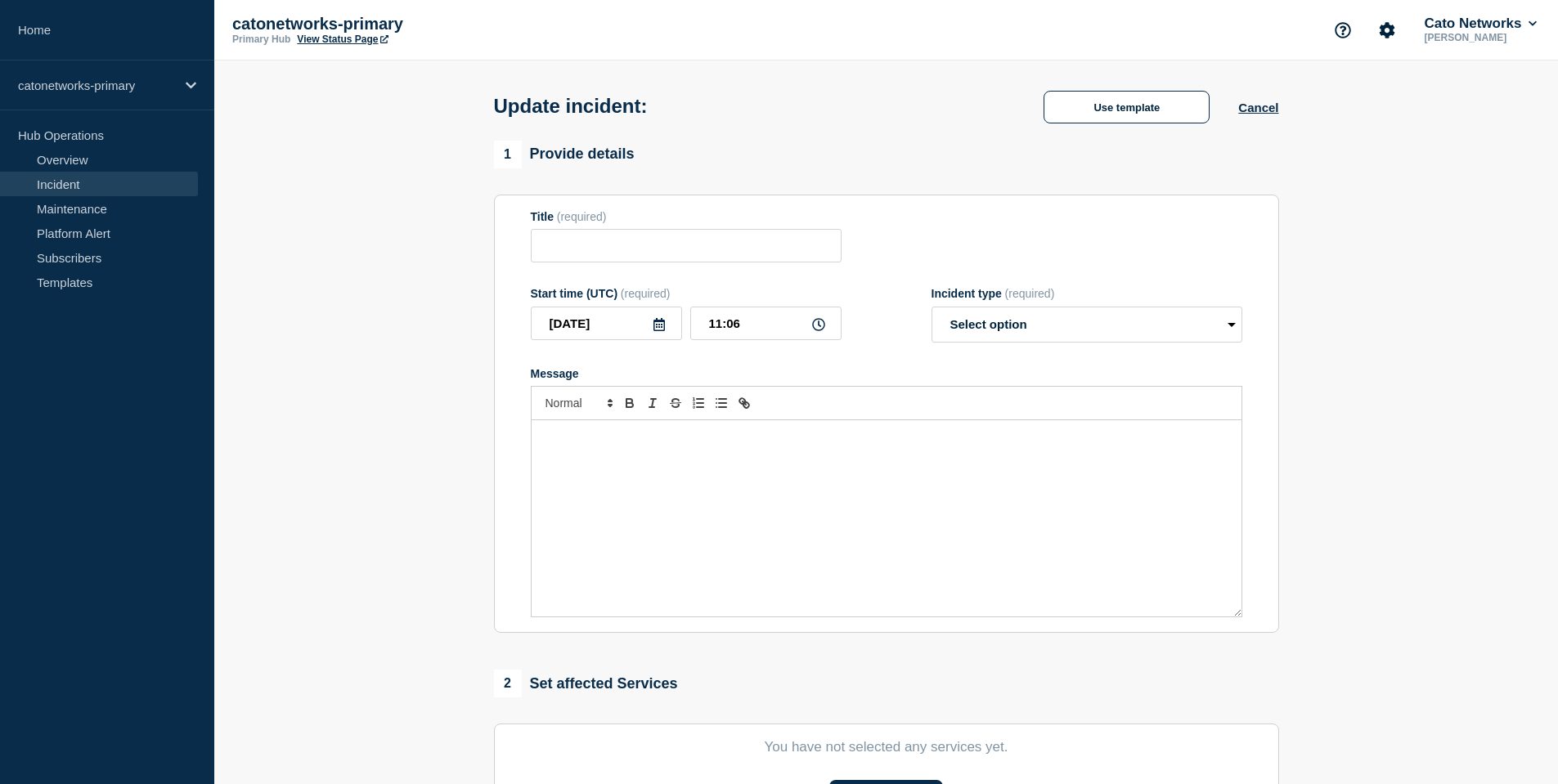
type input "PoP Infrastructure - Services availability issue"
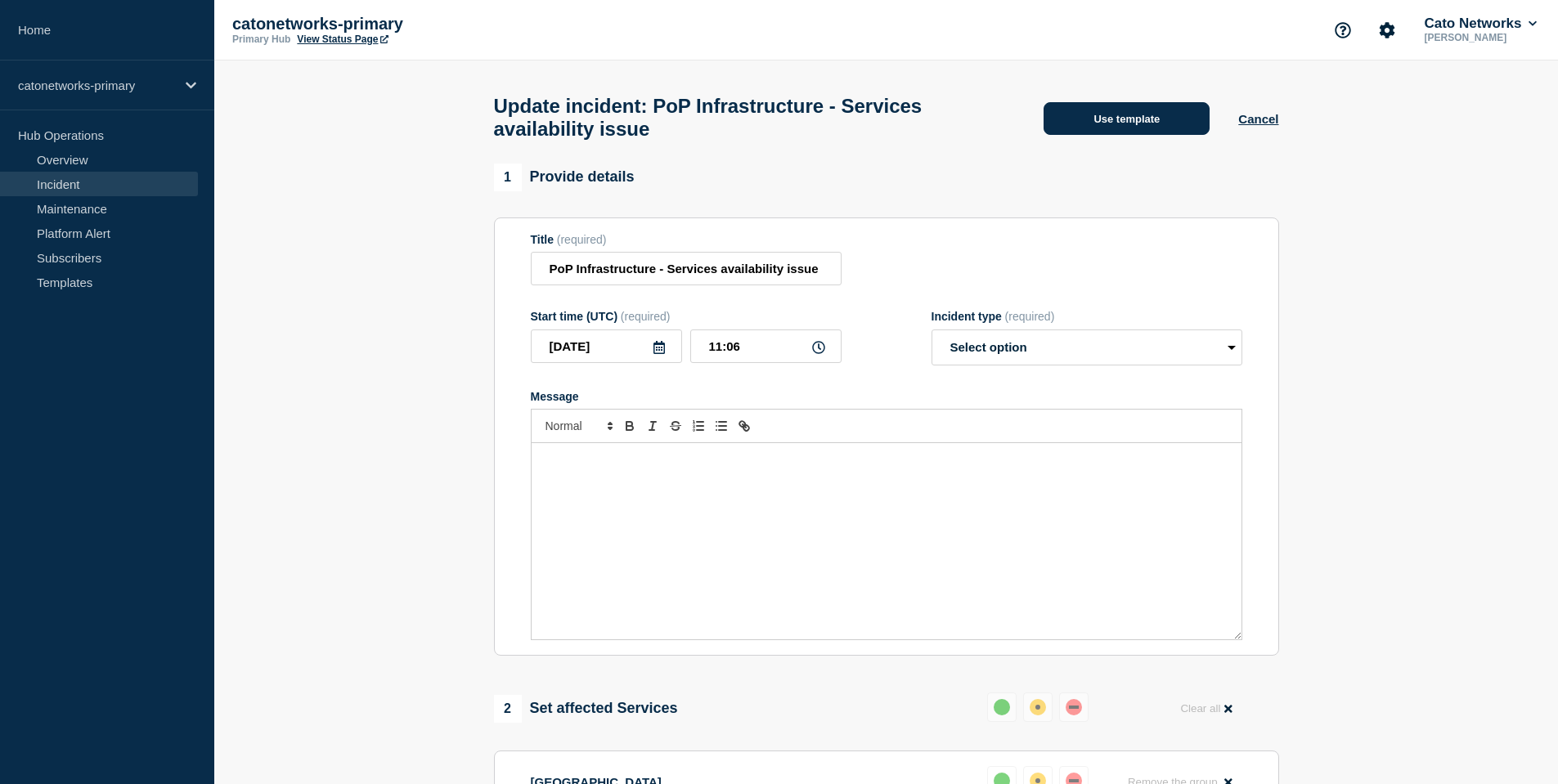
click at [1120, 135] on button "Use template" at bounding box center [1126, 118] width 166 height 32
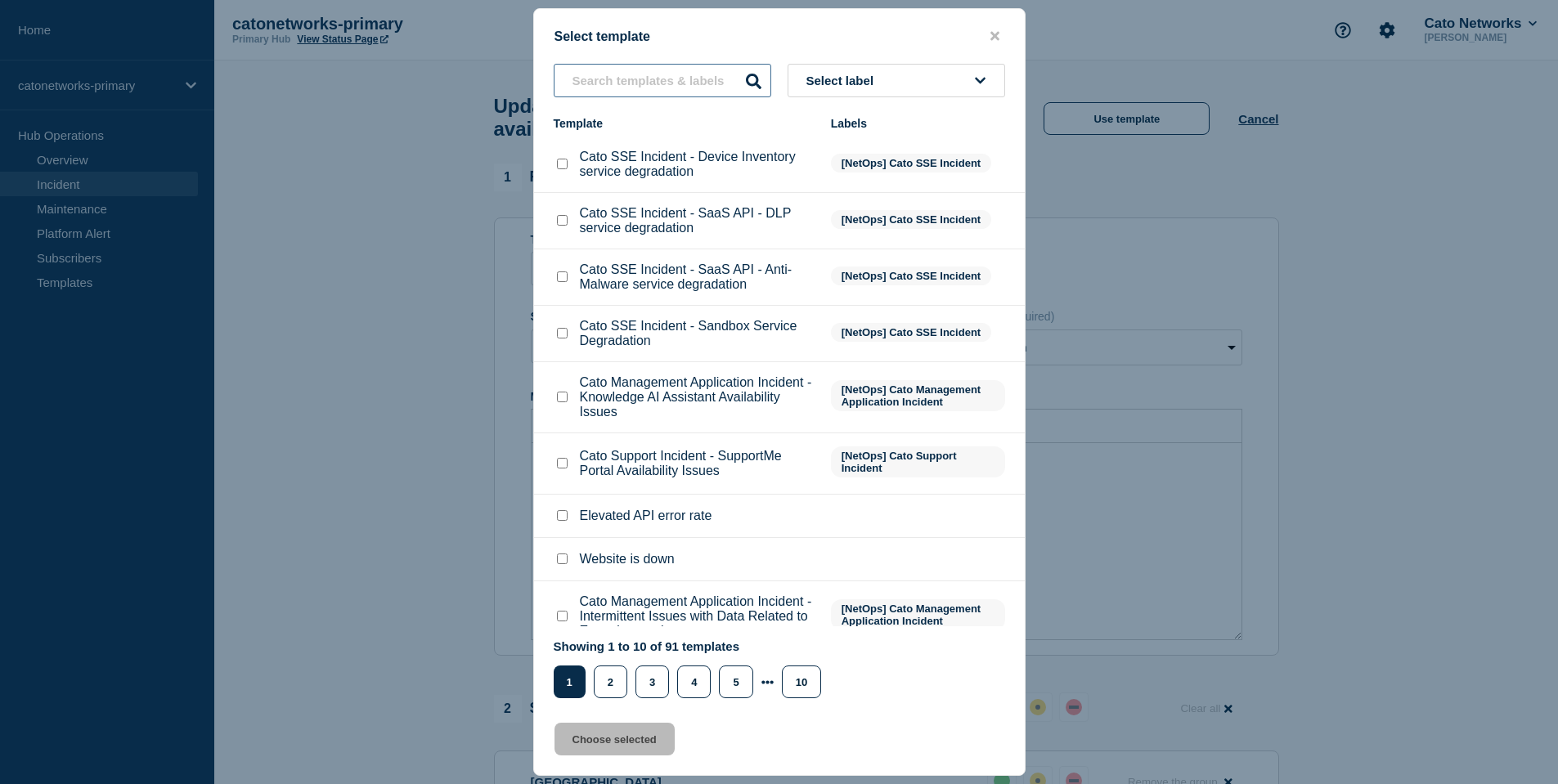
click at [681, 72] on input "text" at bounding box center [663, 81] width 218 height 33
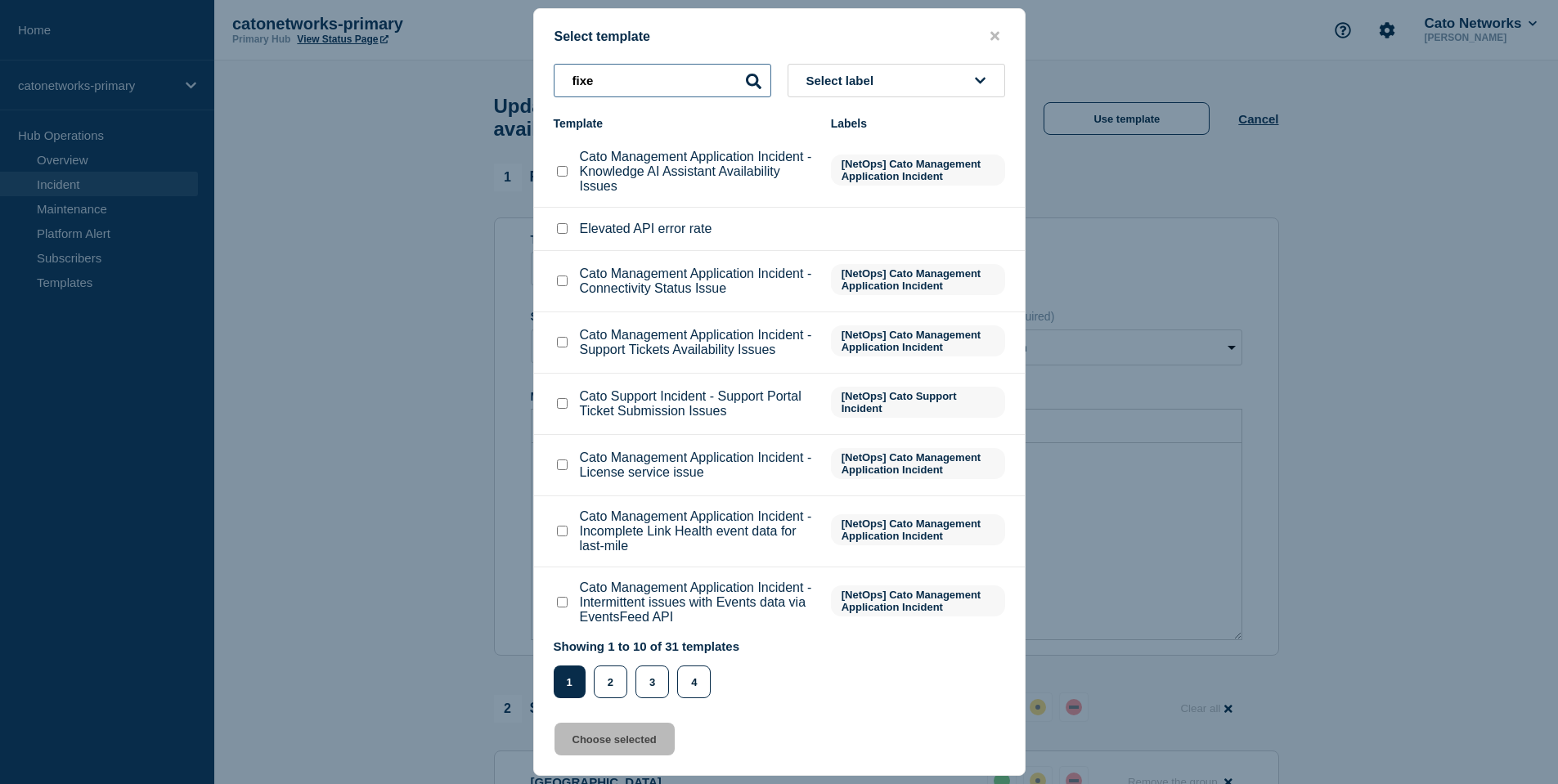
type input "fixed"
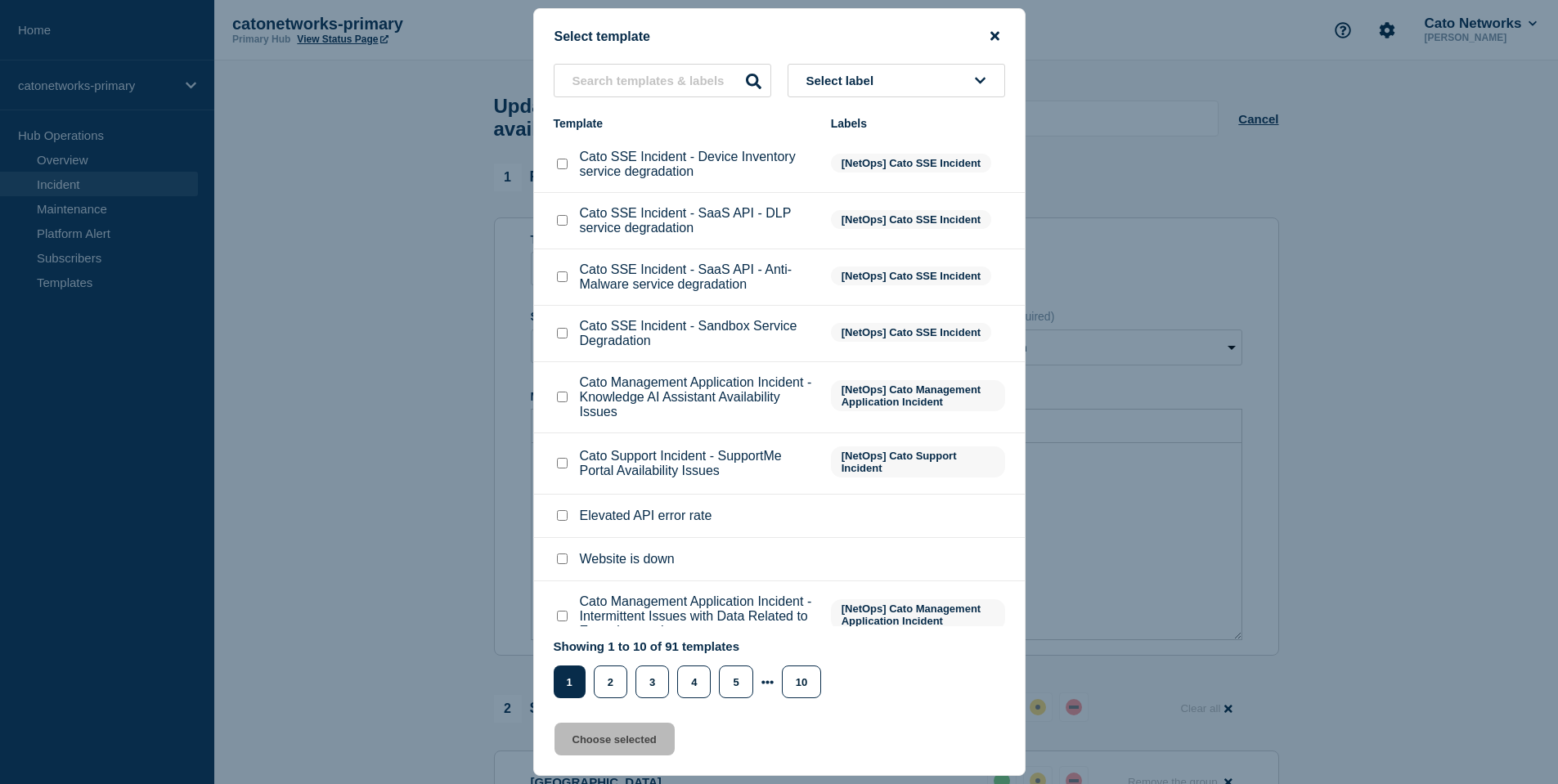
click at [994, 35] on icon "close button" at bounding box center [995, 36] width 9 height 13
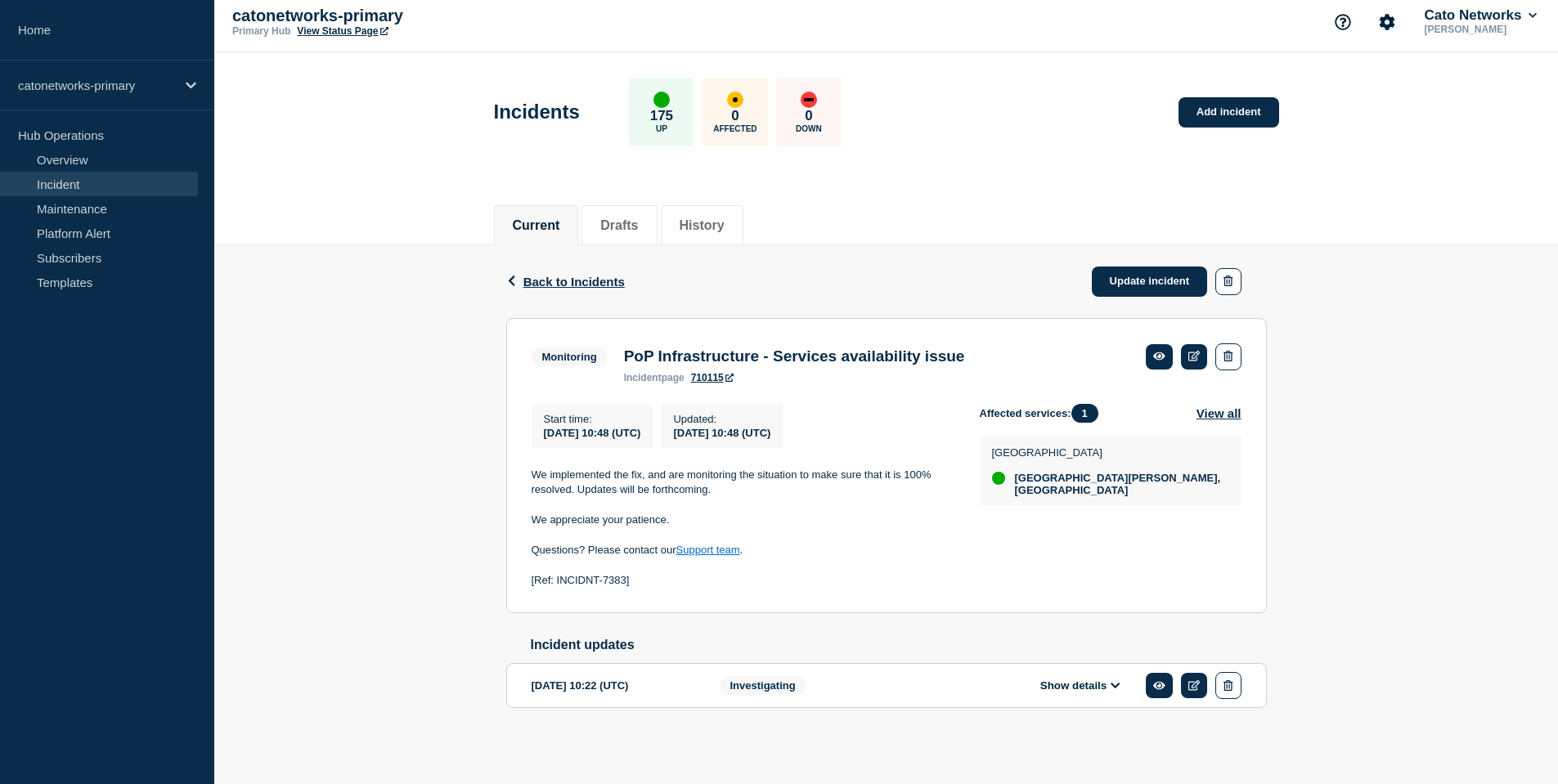
scroll to position [26, 0]
drag, startPoint x: 323, startPoint y: 120, endPoint x: 353, endPoint y: 144, distance: 38.4
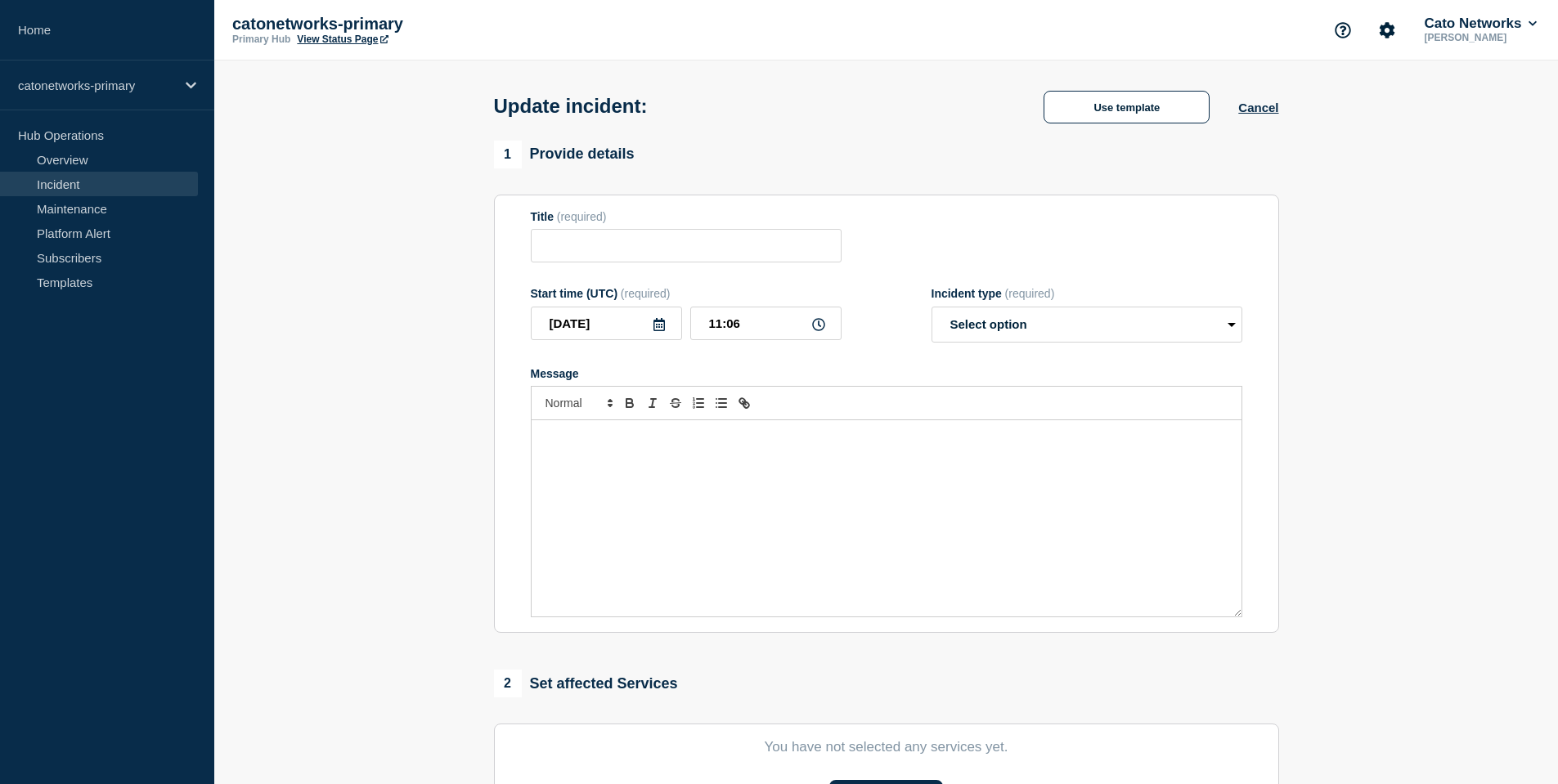
type input "PoP Infrastructure - Services availability issue"
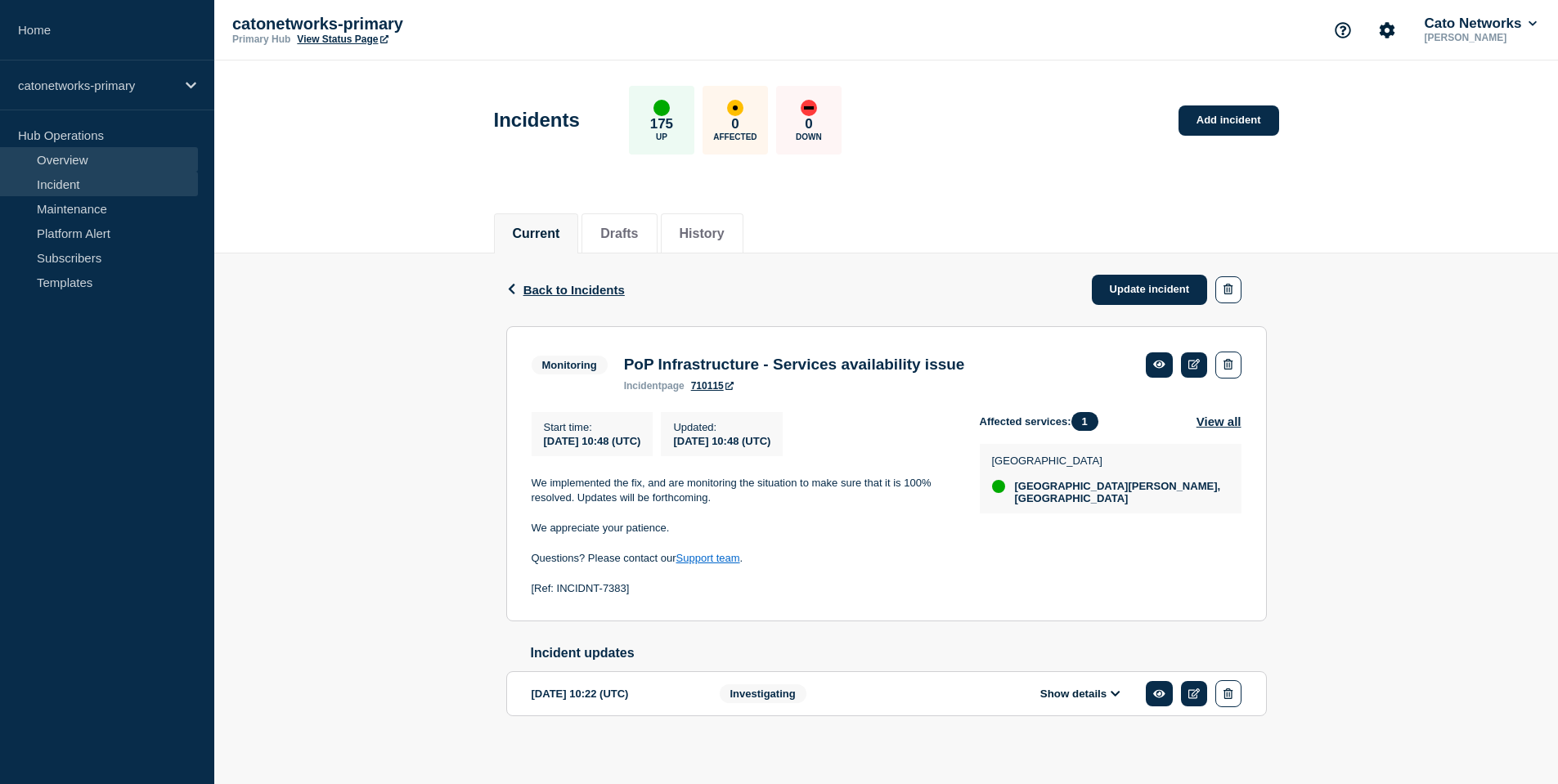
click at [87, 158] on link "Overview" at bounding box center [99, 159] width 198 height 24
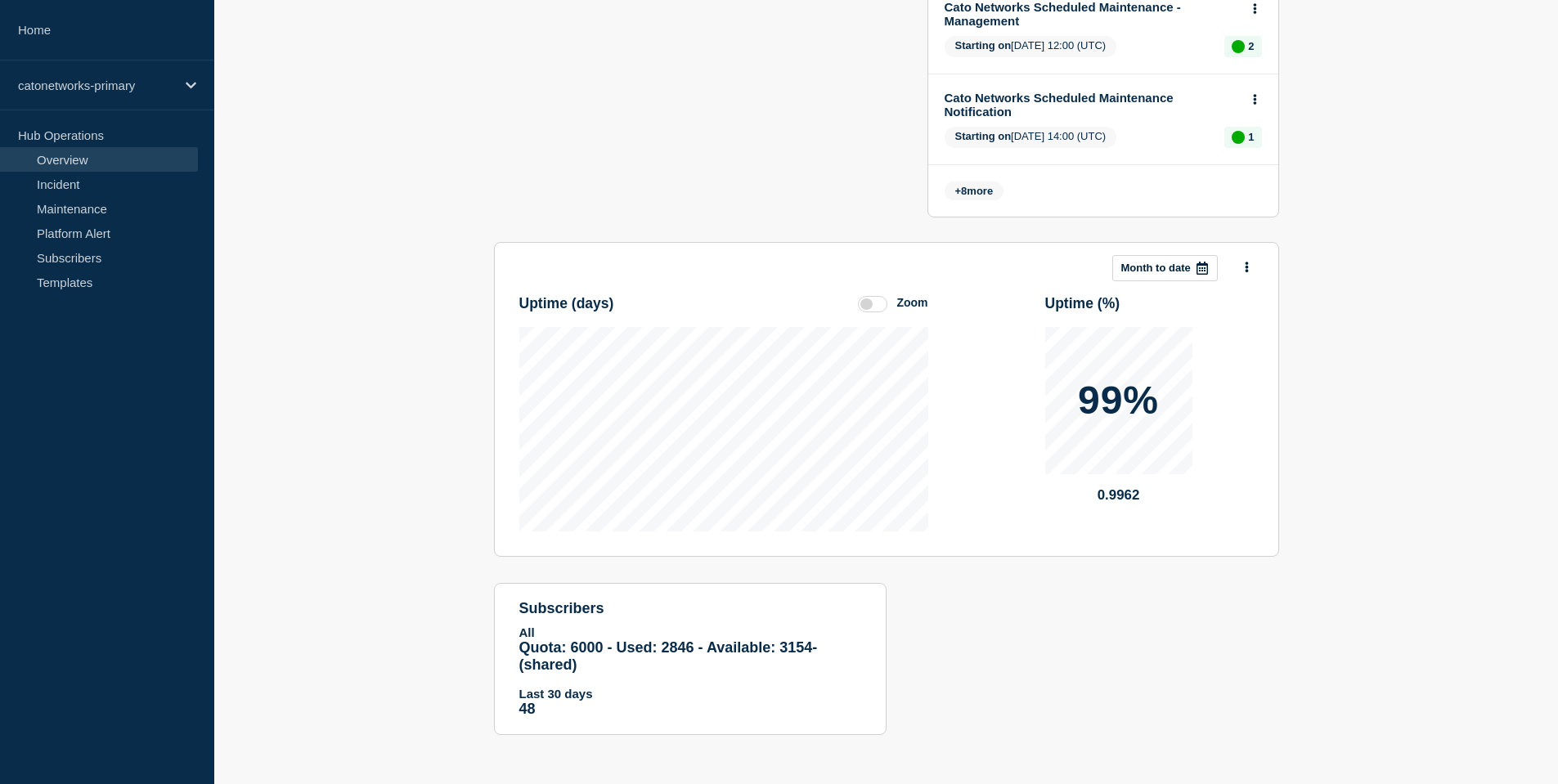
scroll to position [1055, 0]
click at [868, 297] on label at bounding box center [873, 305] width 30 height 17
click at [0, 0] on input "Zoom" at bounding box center [0, 0] width 0 height 0
click at [889, 305] on header "Uptime ( days ) Reset" at bounding box center [723, 304] width 409 height 45
click at [882, 297] on label at bounding box center [873, 305] width 30 height 17
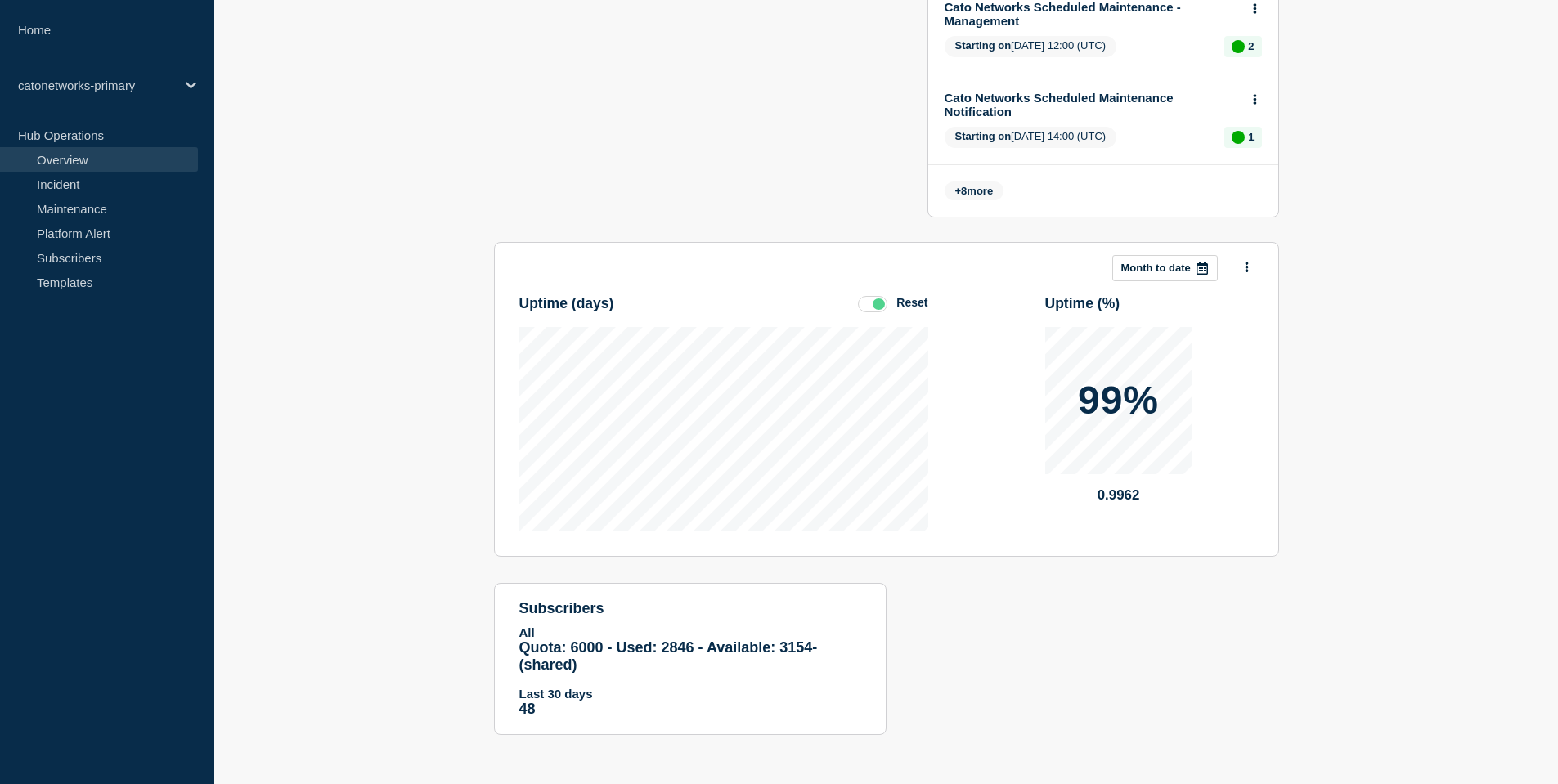
click at [0, 0] on input "Reset" at bounding box center [0, 0] width 0 height 0
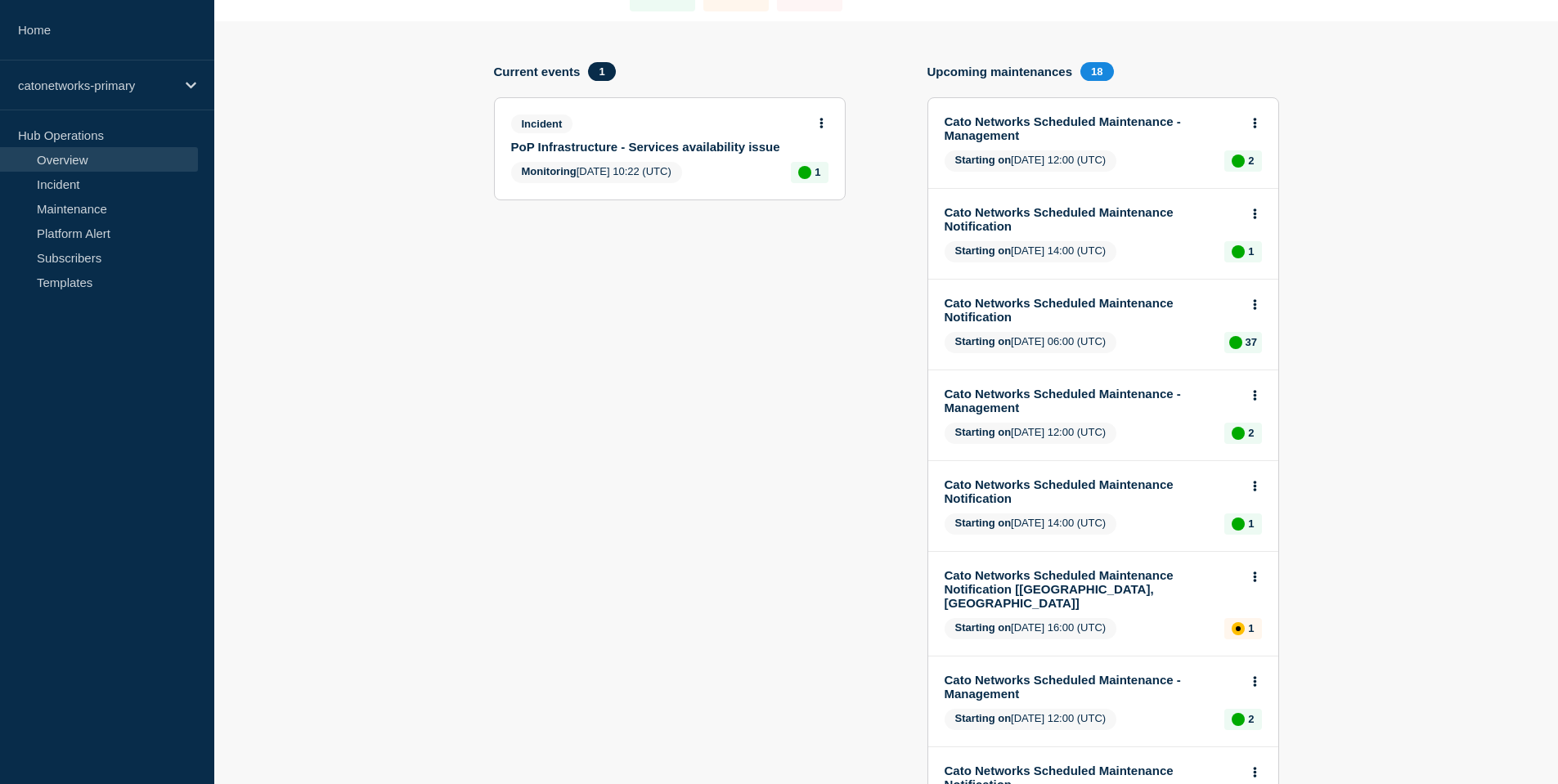
scroll to position [0, 0]
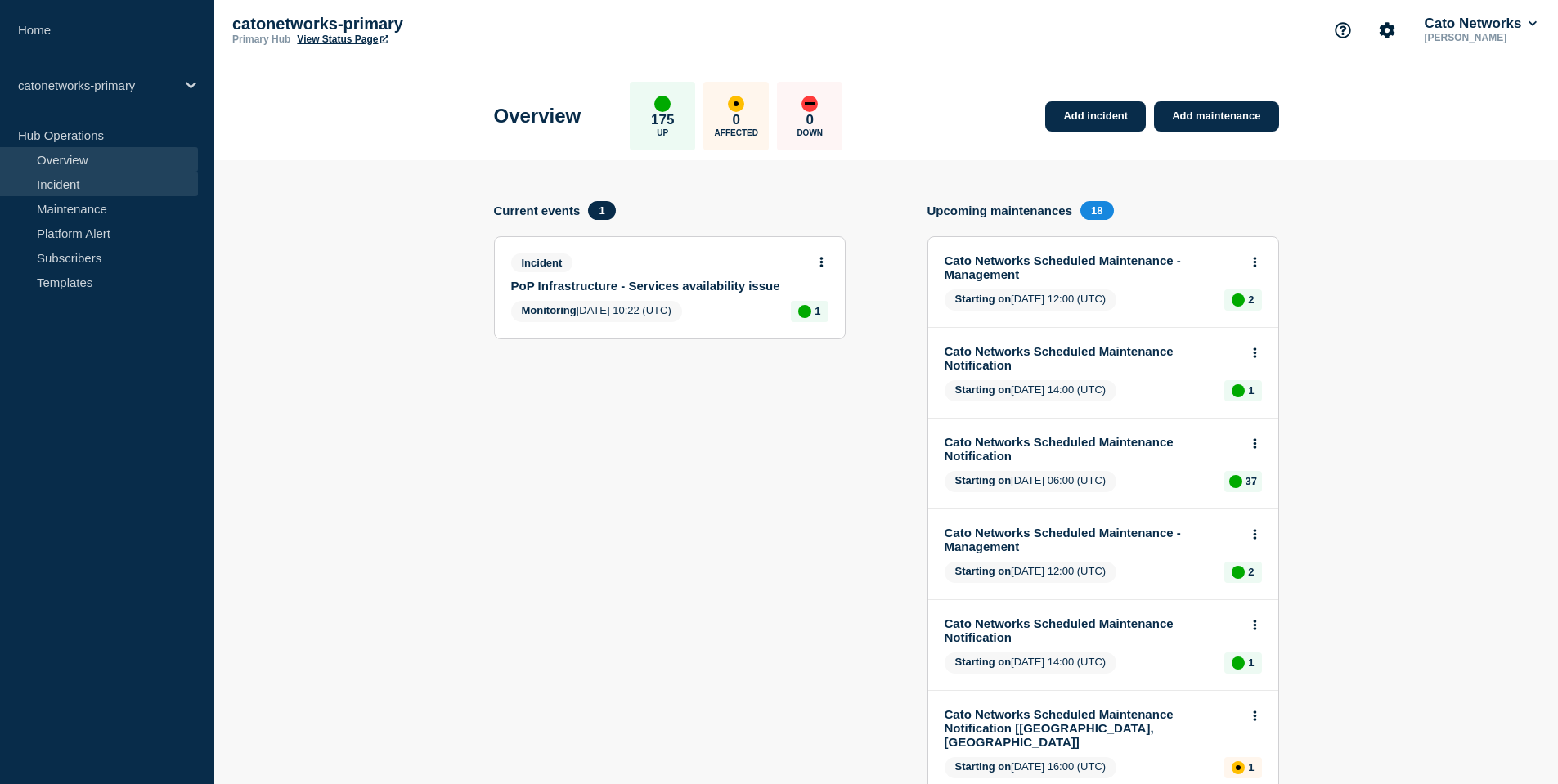
click at [157, 184] on link "Incident" at bounding box center [99, 183] width 198 height 24
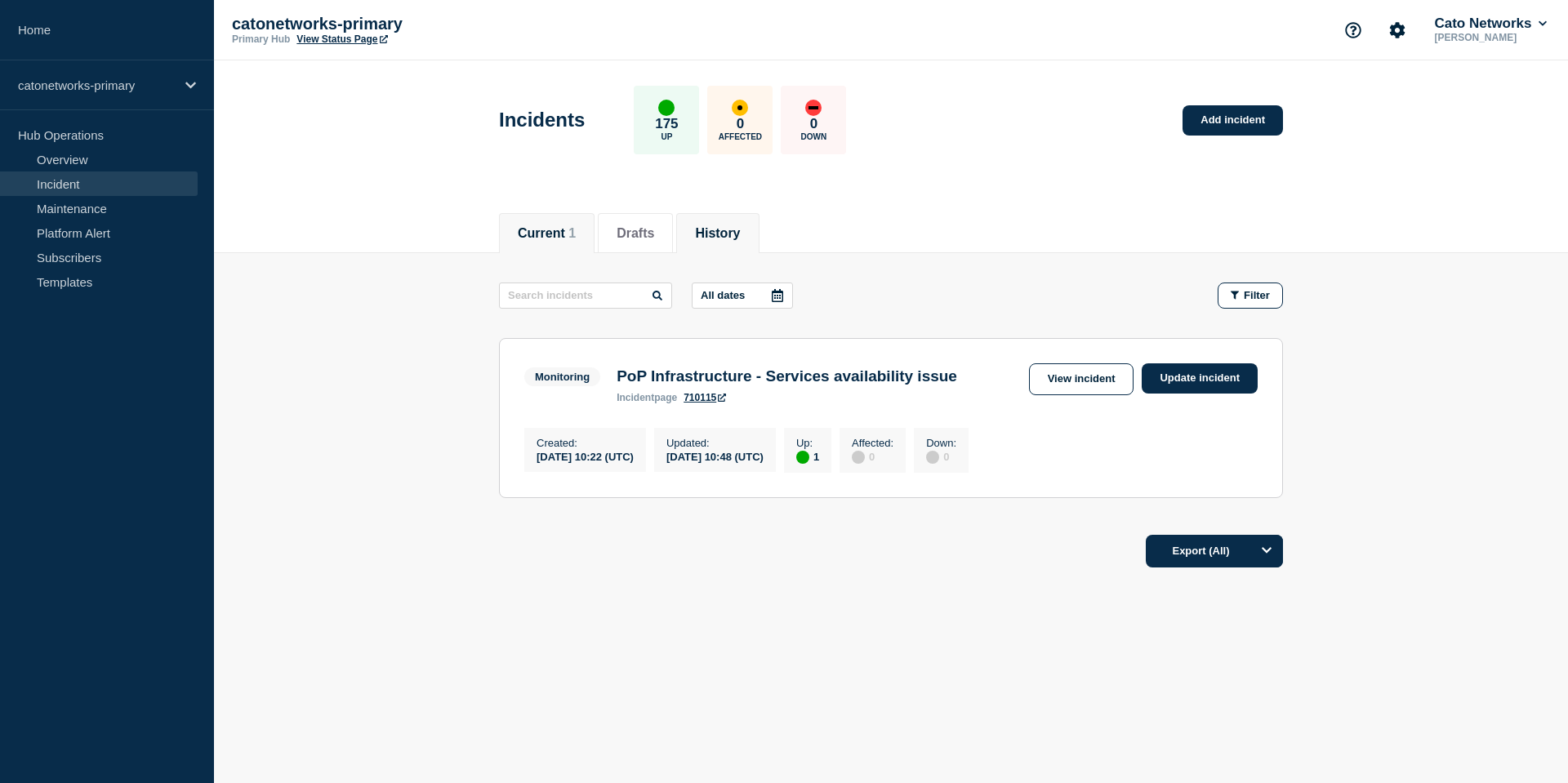
click at [706, 234] on button "History" at bounding box center [717, 234] width 45 height 15
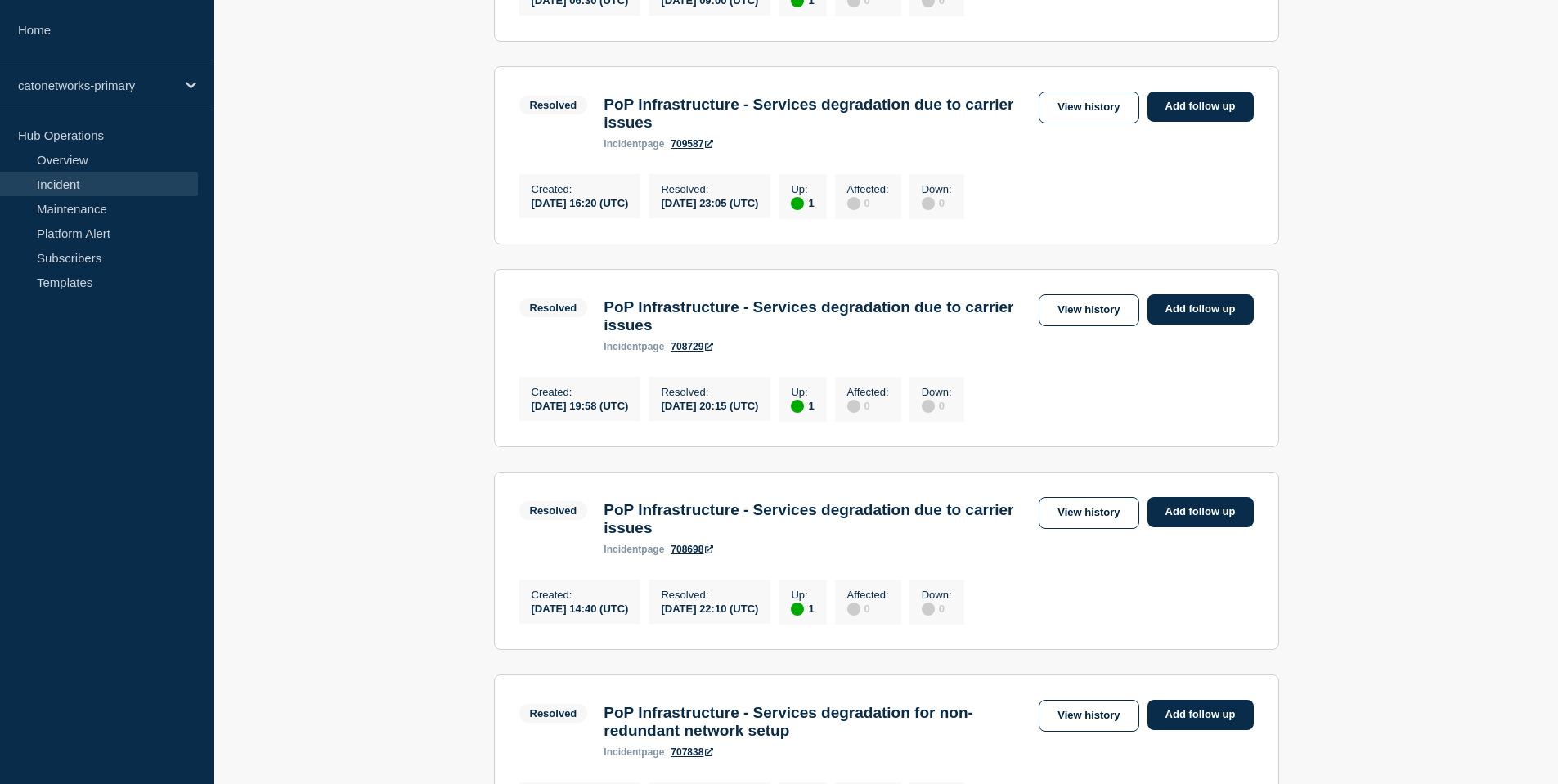
scroll to position [490, 0]
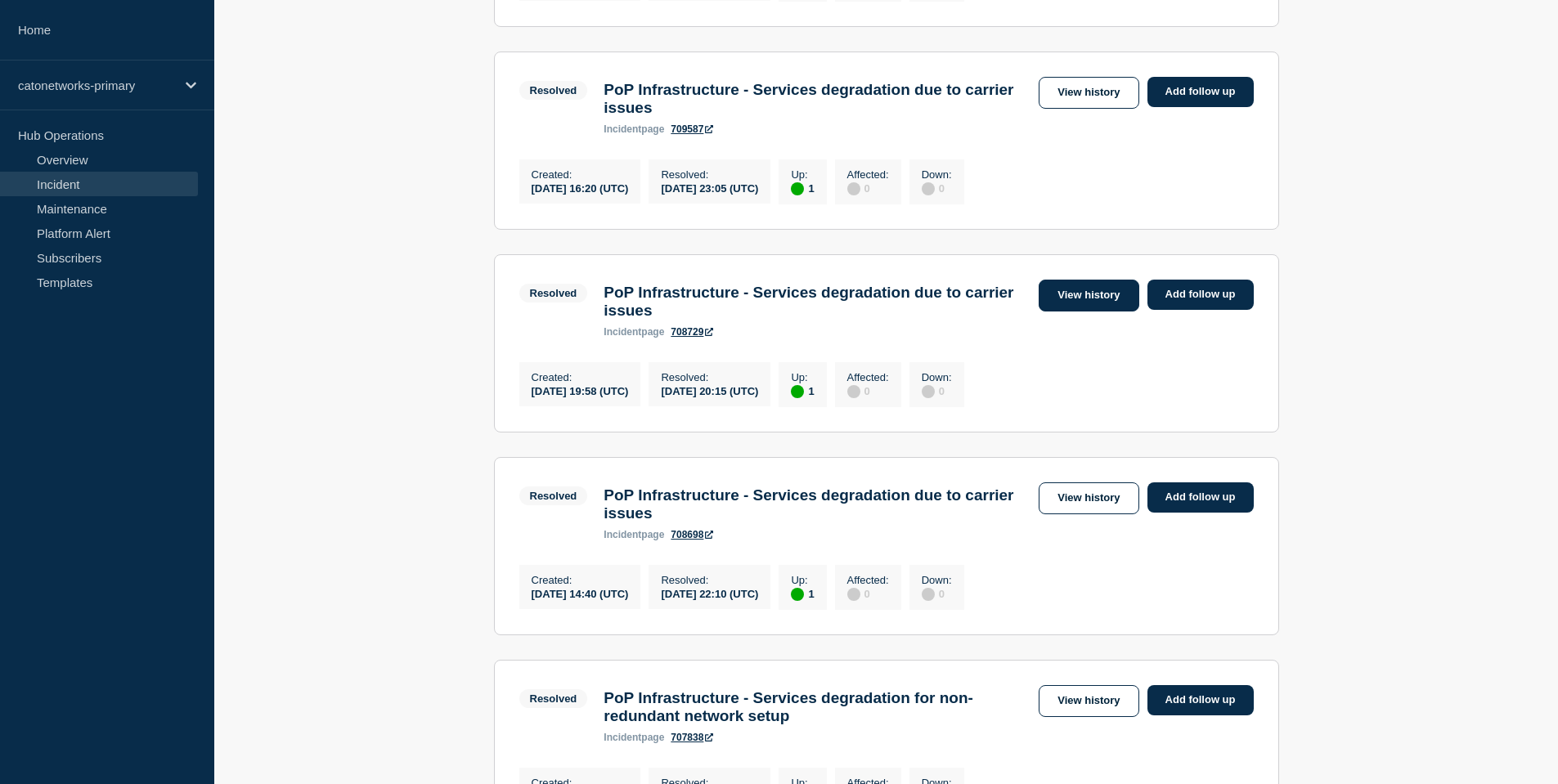
click at [1083, 311] on link "View history" at bounding box center [1089, 296] width 100 height 32
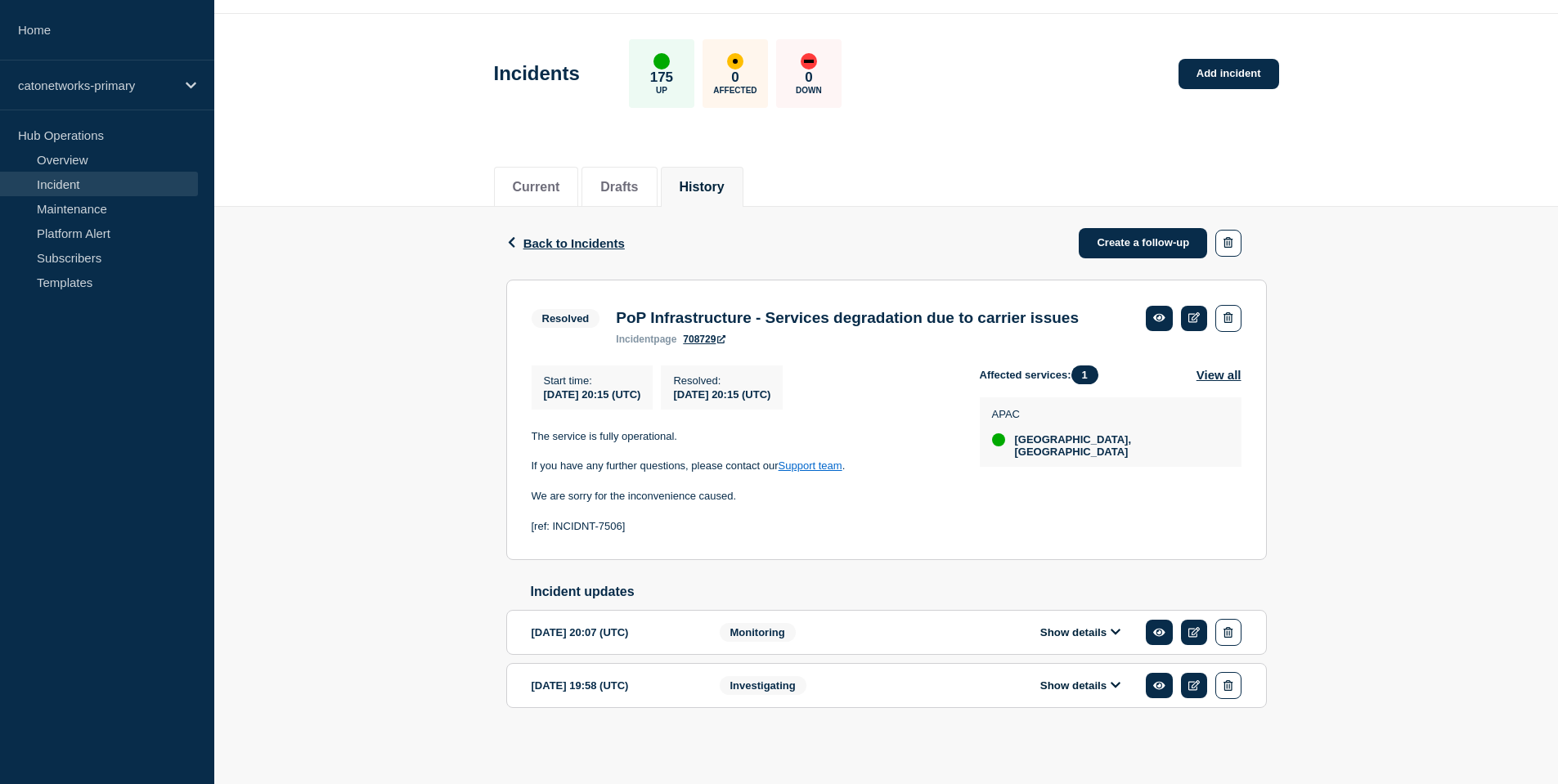
scroll to position [67, 0]
click at [1197, 312] on icon at bounding box center [1195, 317] width 12 height 10
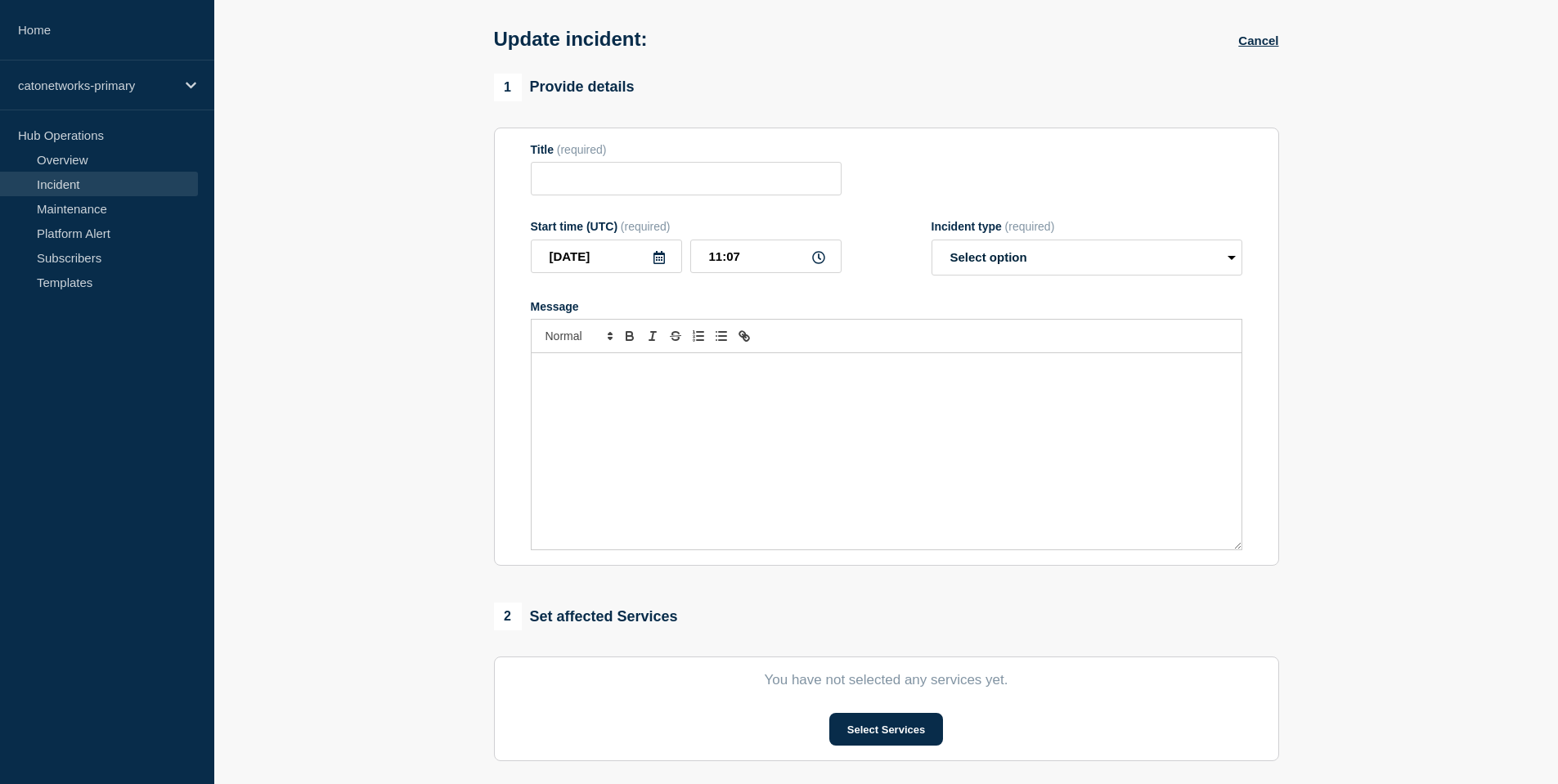
type input "PoP Infrastructure - Services degradation due to carrier issues"
type input "[DATE]"
type input "20:15"
select select "resolved"
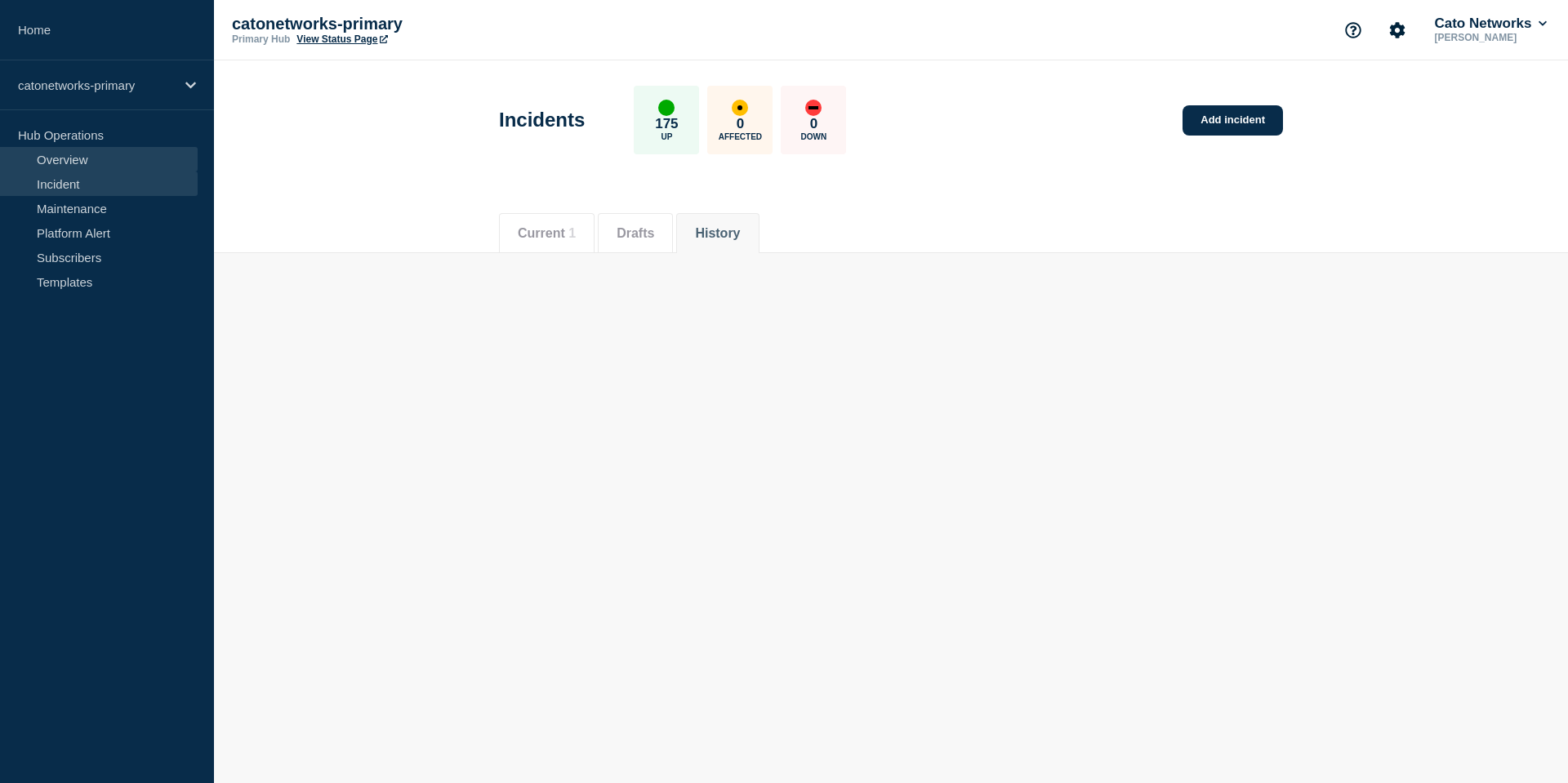
click at [100, 160] on link "Overview" at bounding box center [99, 159] width 198 height 24
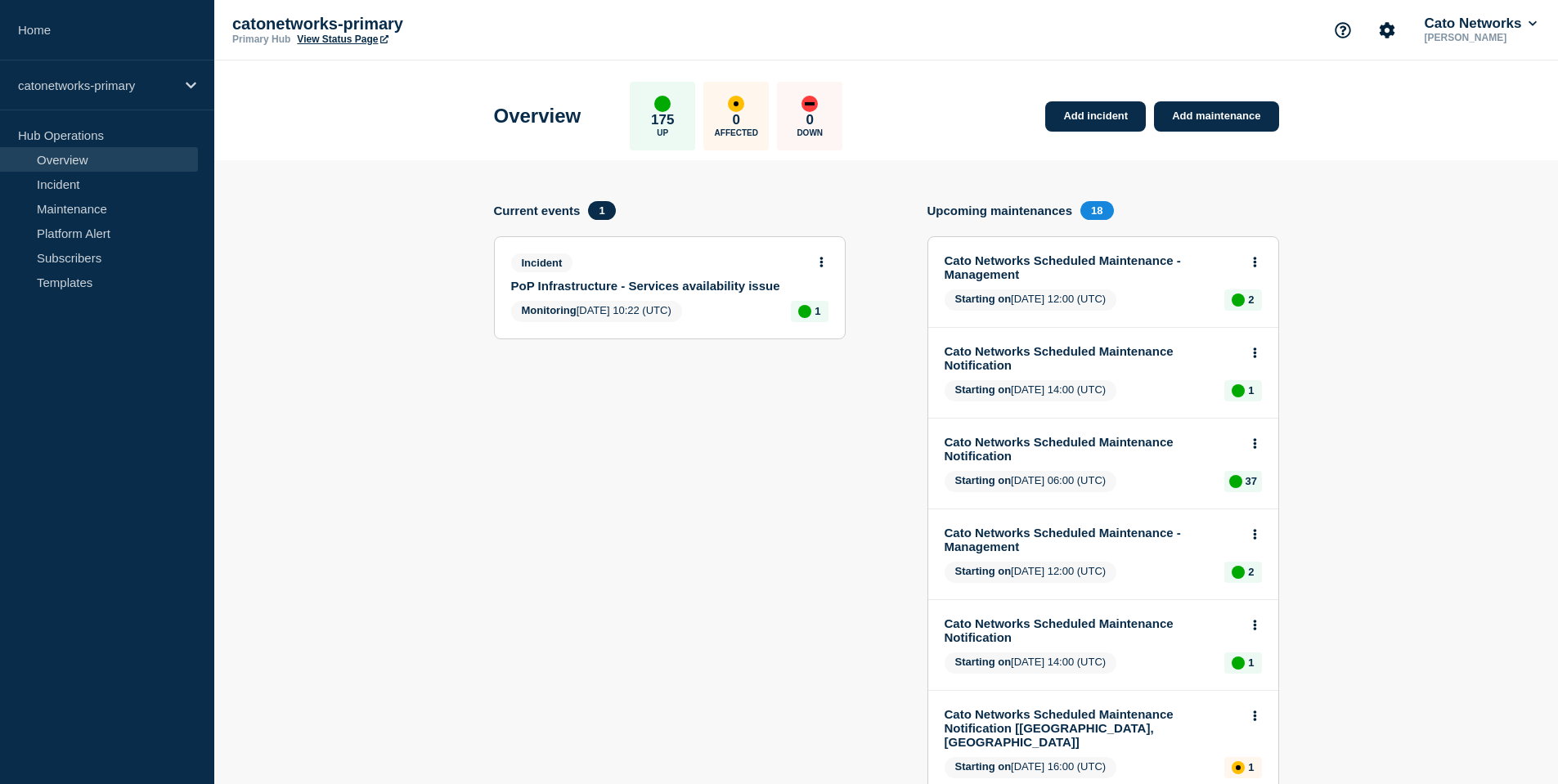
click at [628, 293] on link "PoP Infrastructure - Services availability issue" at bounding box center [659, 285] width 296 height 14
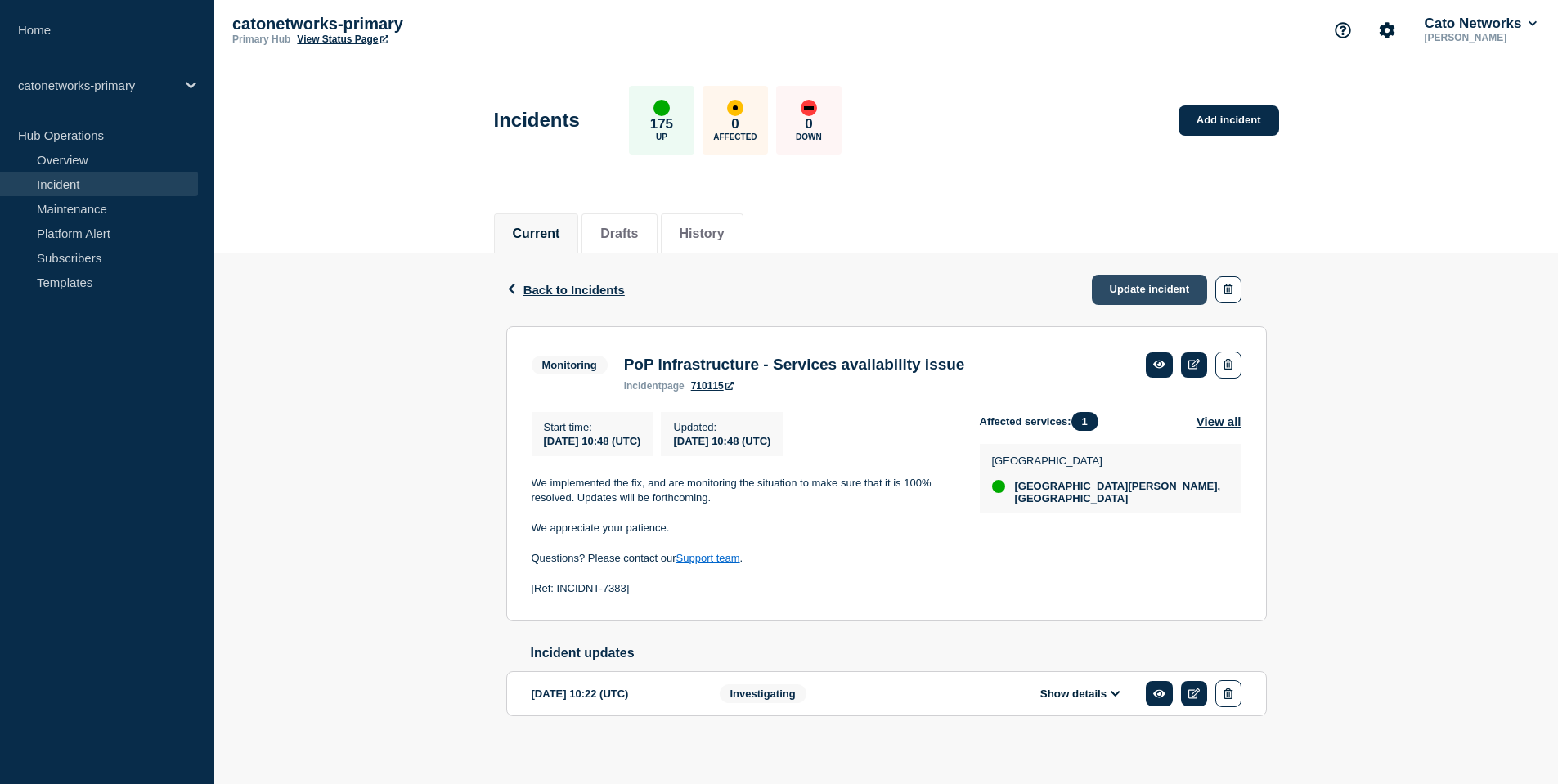
click at [1168, 285] on link "Update incident" at bounding box center [1149, 290] width 116 height 31
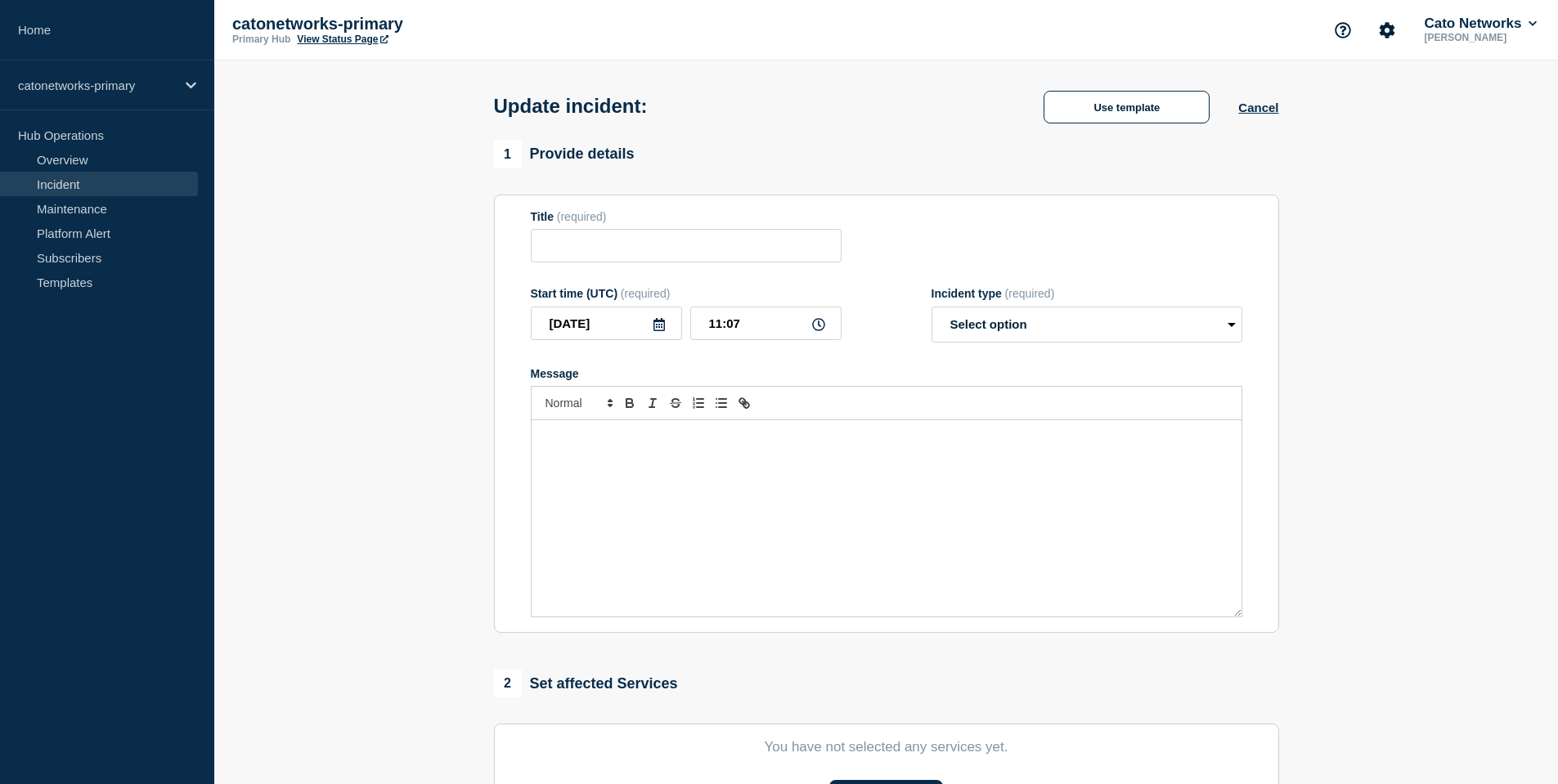
type input "PoP Infrastructure - Services availability issue"
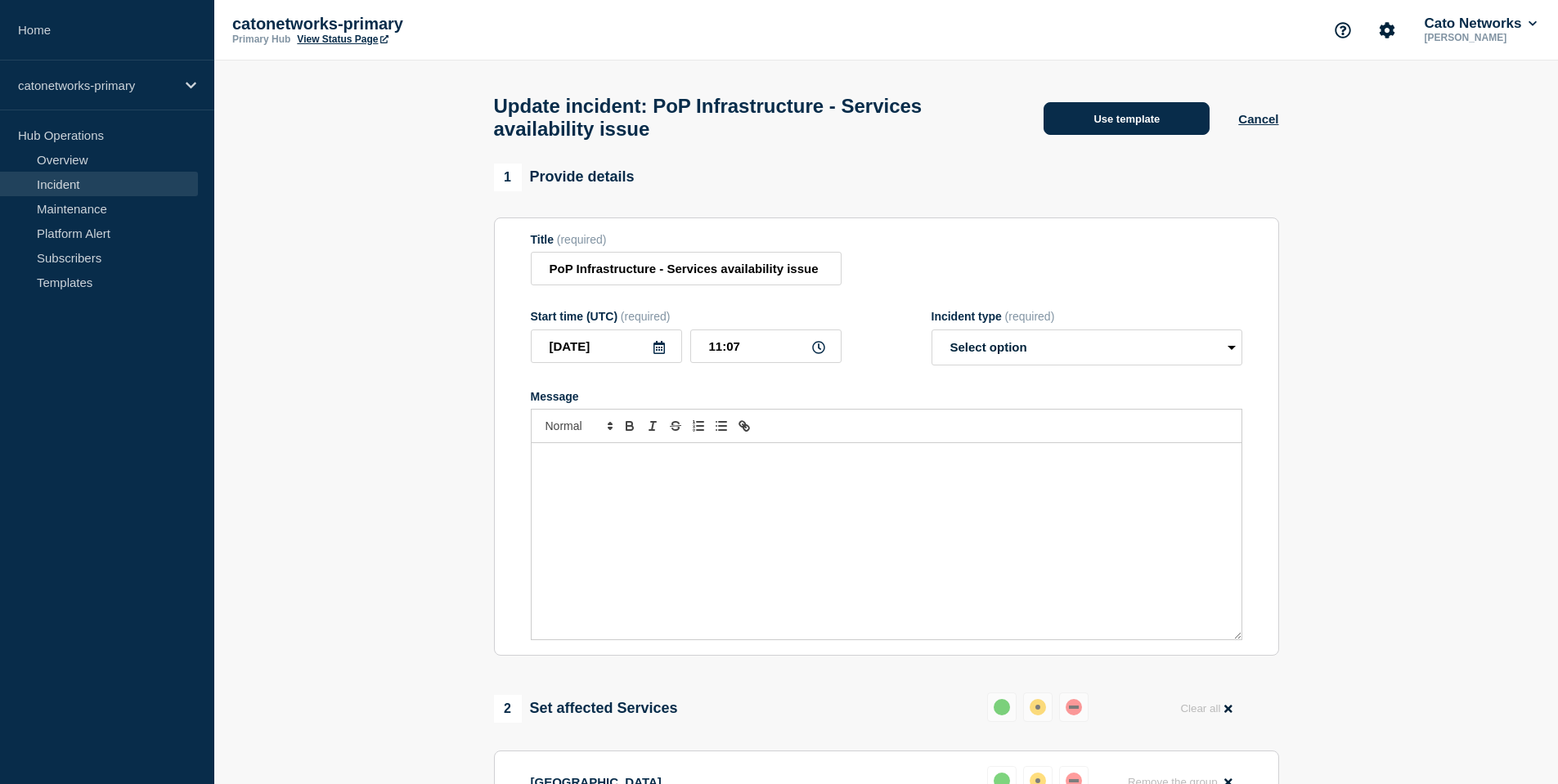
click at [1120, 119] on button "Use template" at bounding box center [1126, 118] width 166 height 32
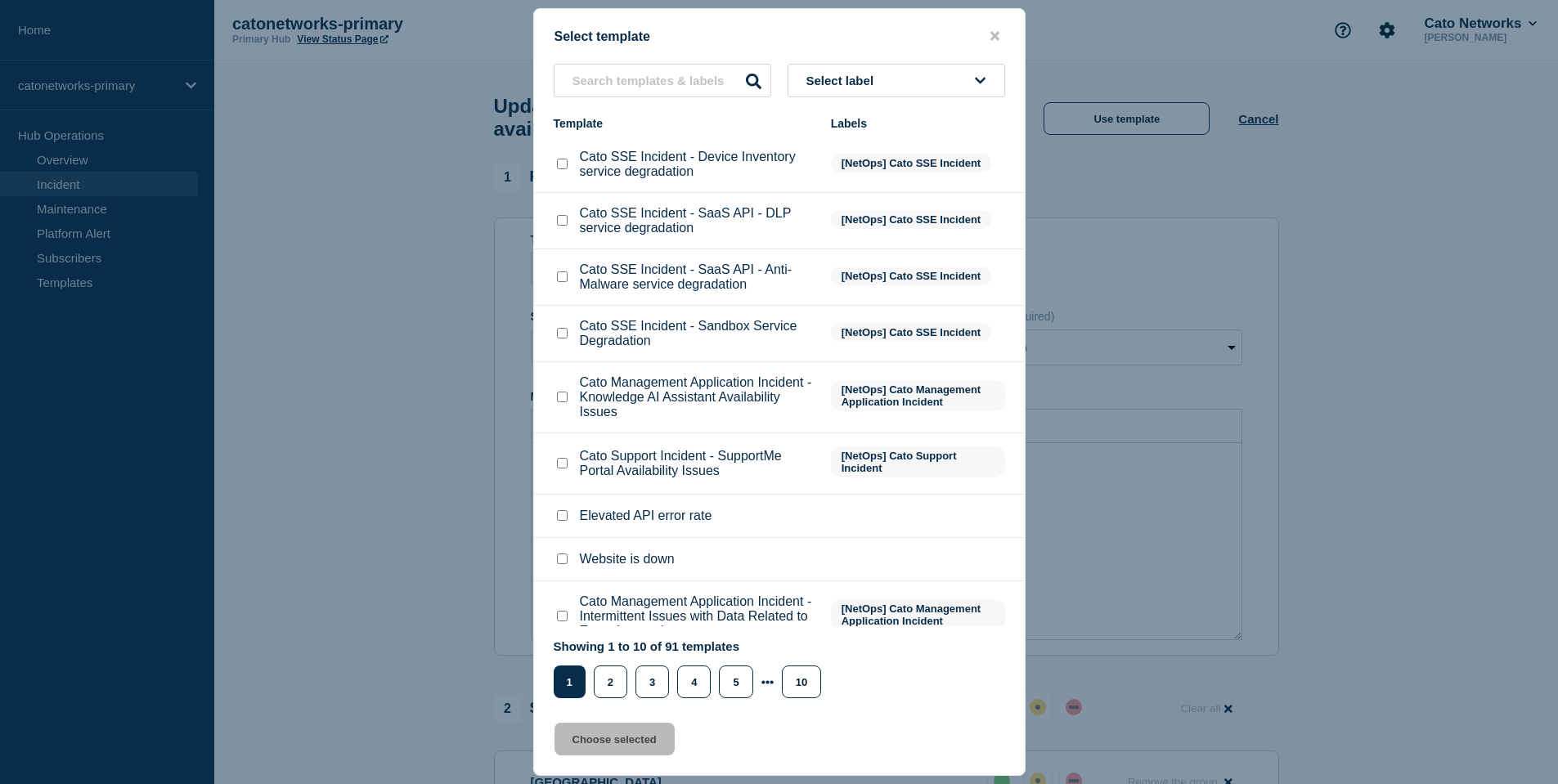
click at [603, 348] on p "Cato SSE Incident - Sandbox Service Degradation" at bounding box center [697, 334] width 234 height 30
click at [662, 70] on input "text" at bounding box center [663, 81] width 218 height 33
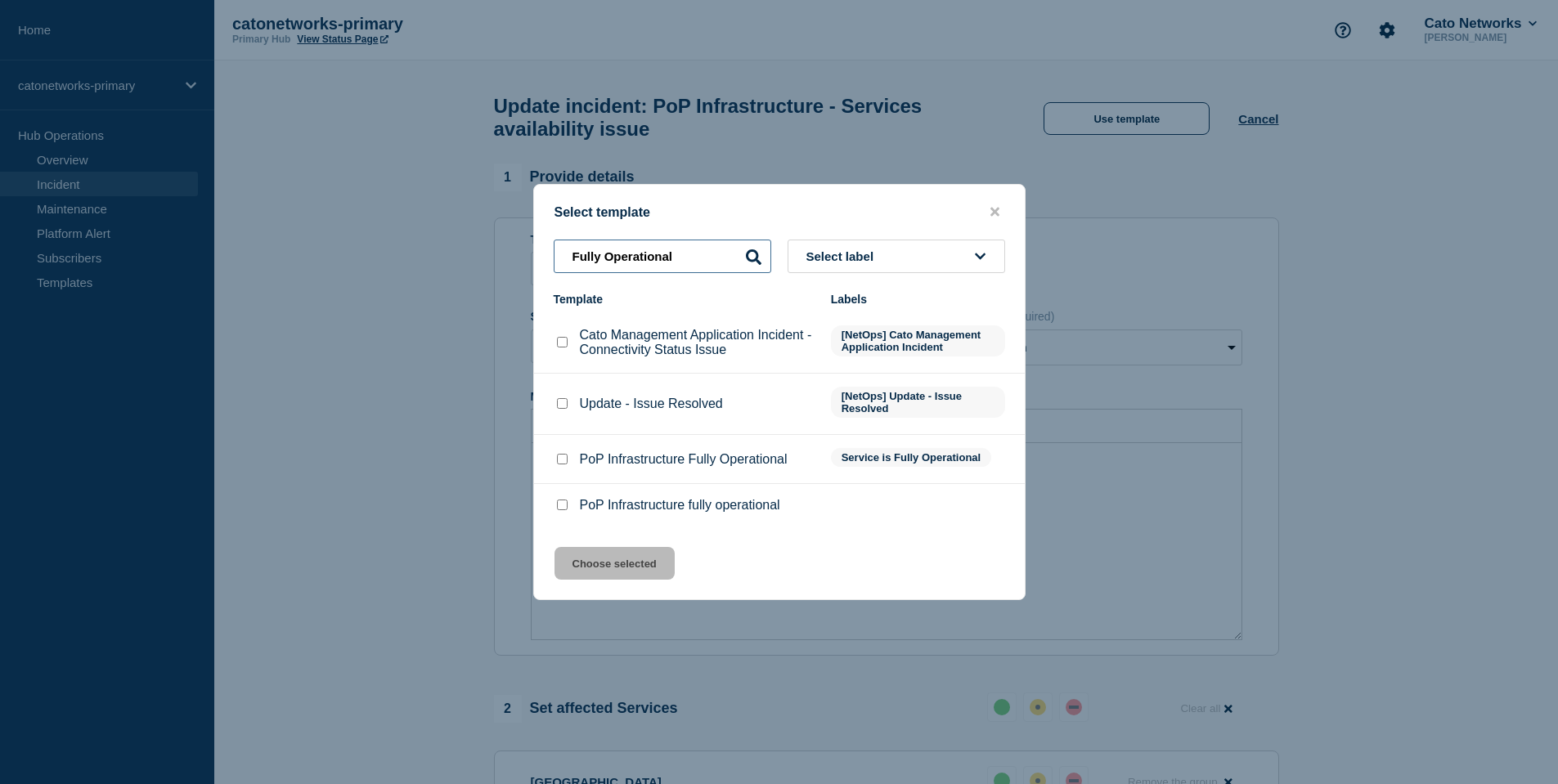
type input "Fully Operational"
click at [569, 411] on div "Update - Issue Resolved" at bounding box center [685, 404] width 261 height 17
click at [566, 409] on input "Update - Issue Resolved checkbox" at bounding box center [562, 403] width 10 height 10
checkbox input "true"
click at [592, 556] on div "Select template Fully Operational Select label Template Labels Cato Management …" at bounding box center [779, 392] width 492 height 416
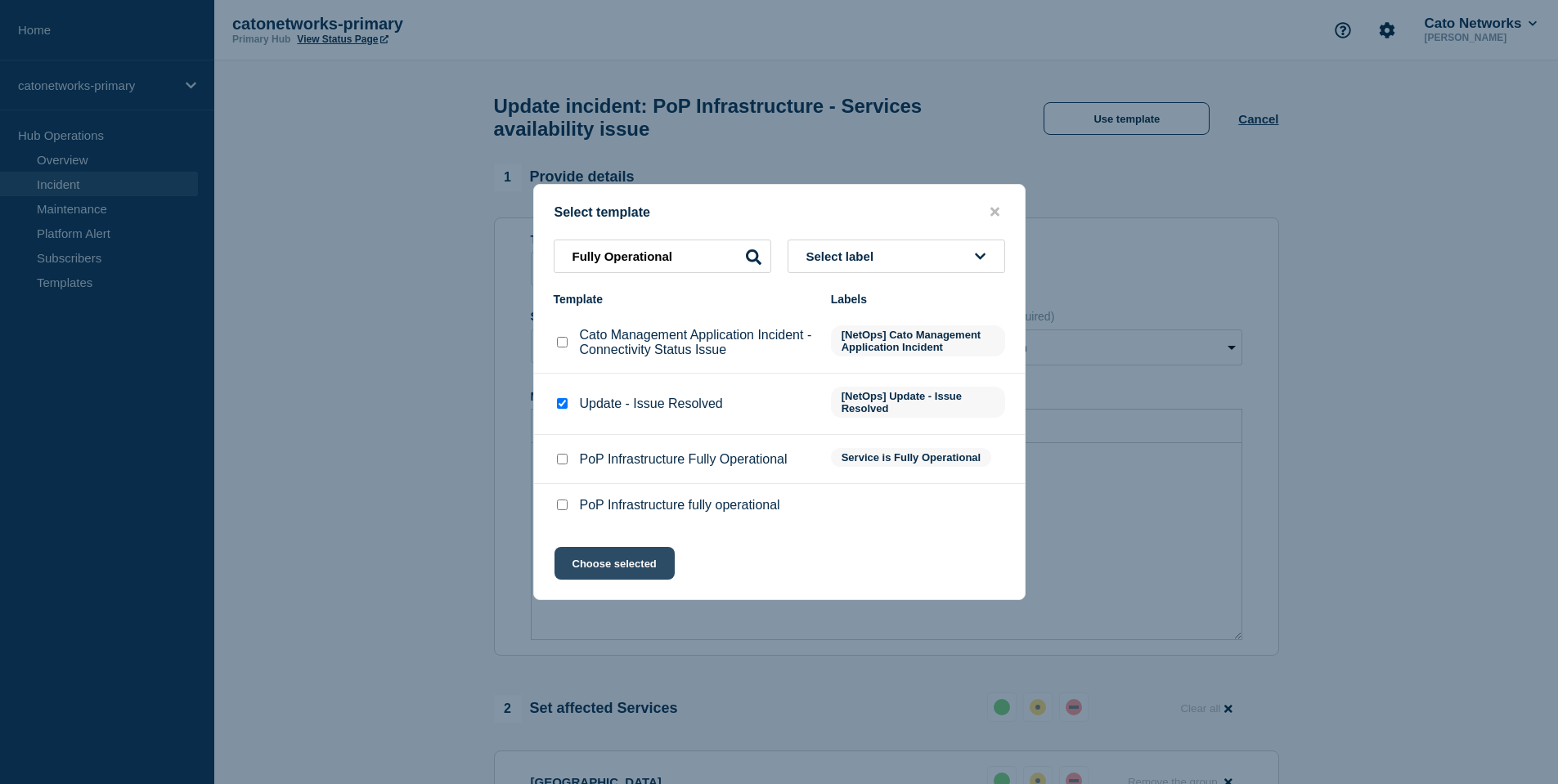
click at [603, 569] on button "Choose selected" at bounding box center [614, 563] width 120 height 32
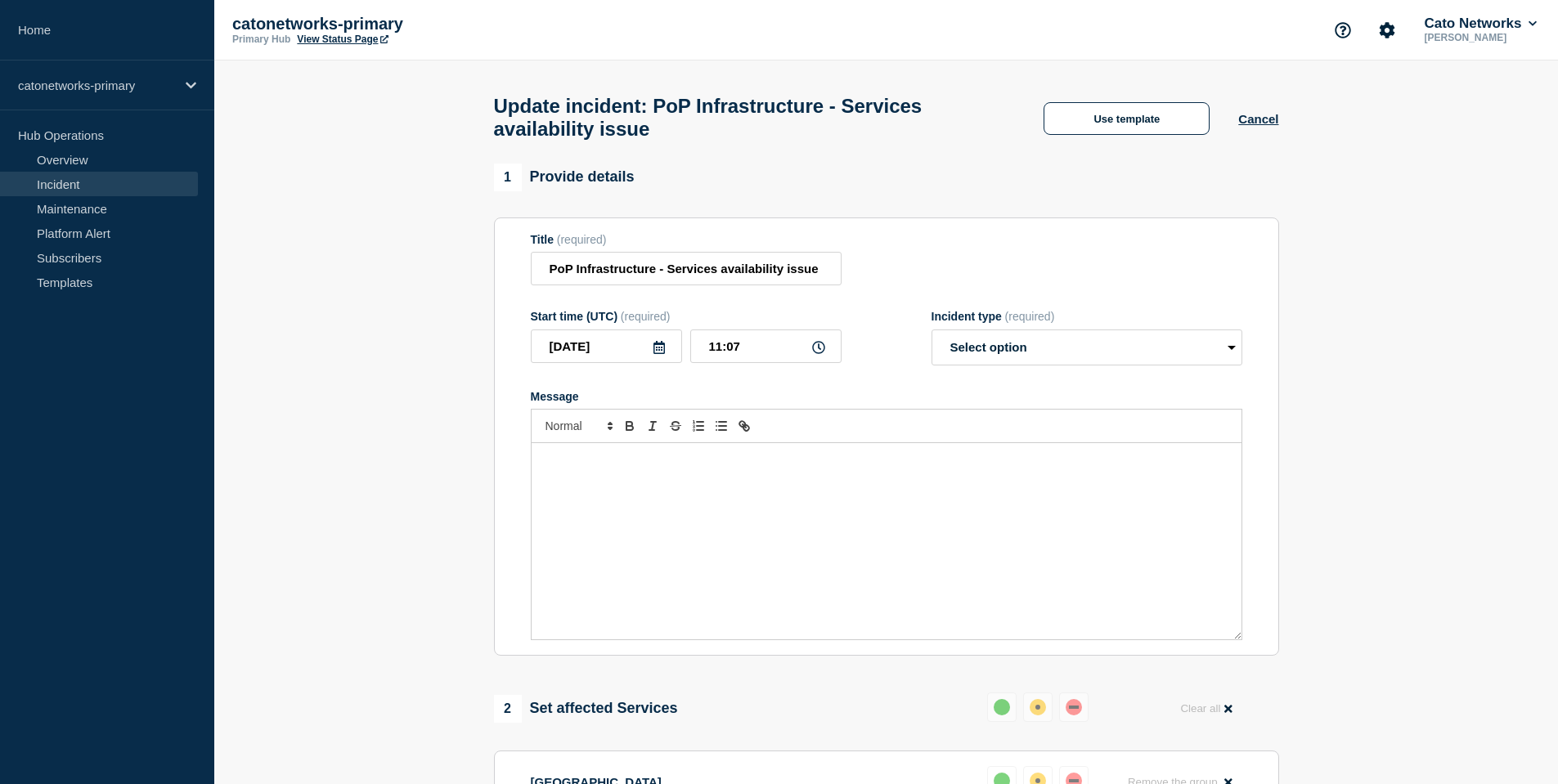
select select "resolved"
radio input "false"
radio input "true"
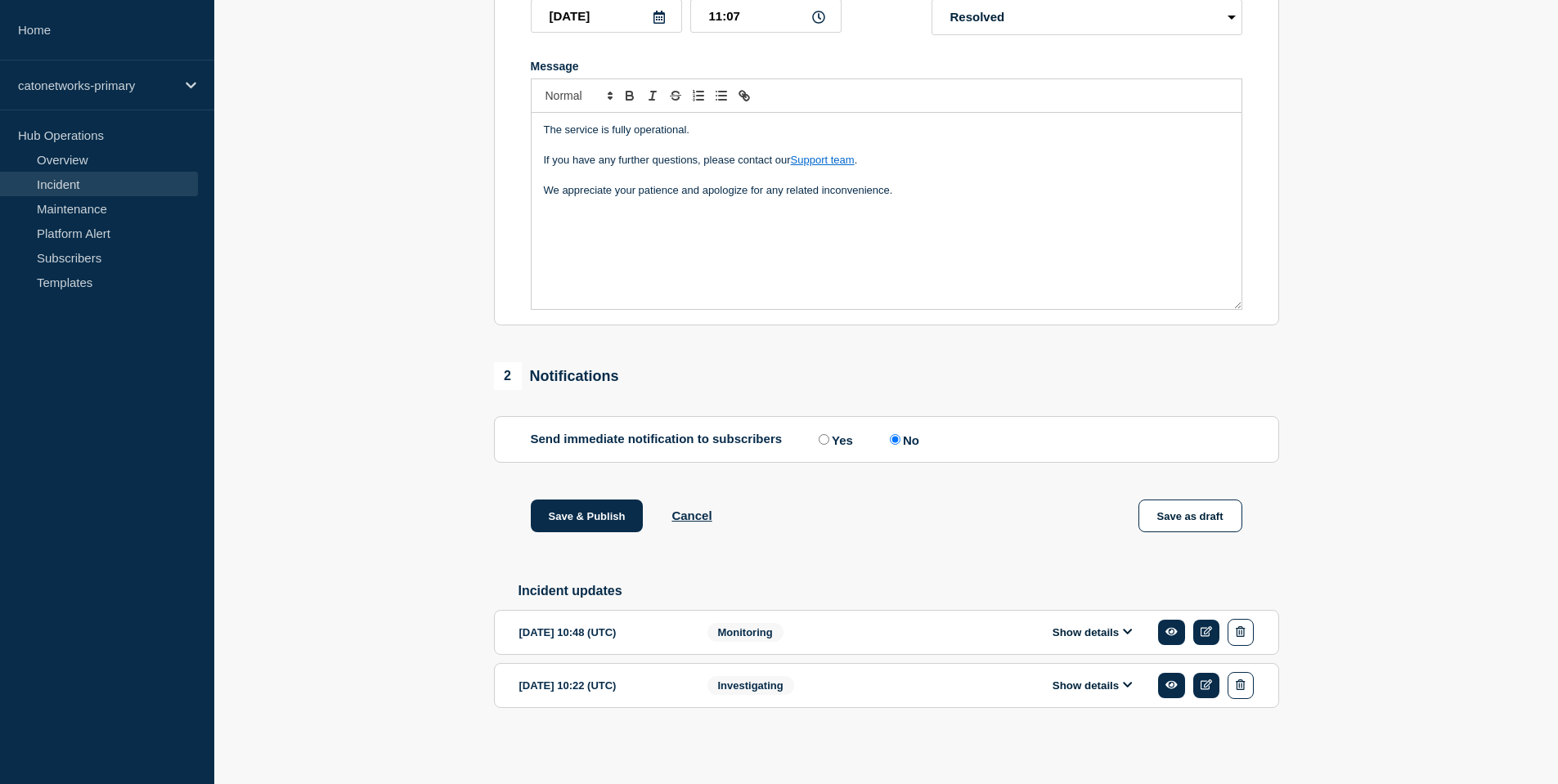
scroll to position [359, 0]
click at [808, 645] on section "[DATE] 10:48 (UTC) Show details Monitoring" at bounding box center [886, 632] width 785 height 45
click at [803, 635] on div "Monitoring" at bounding box center [812, 632] width 209 height 27
drag, startPoint x: 1127, startPoint y: 617, endPoint x: 1099, endPoint y: 641, distance: 36.9
click at [1126, 619] on div "Show details" at bounding box center [1097, 632] width 313 height 27
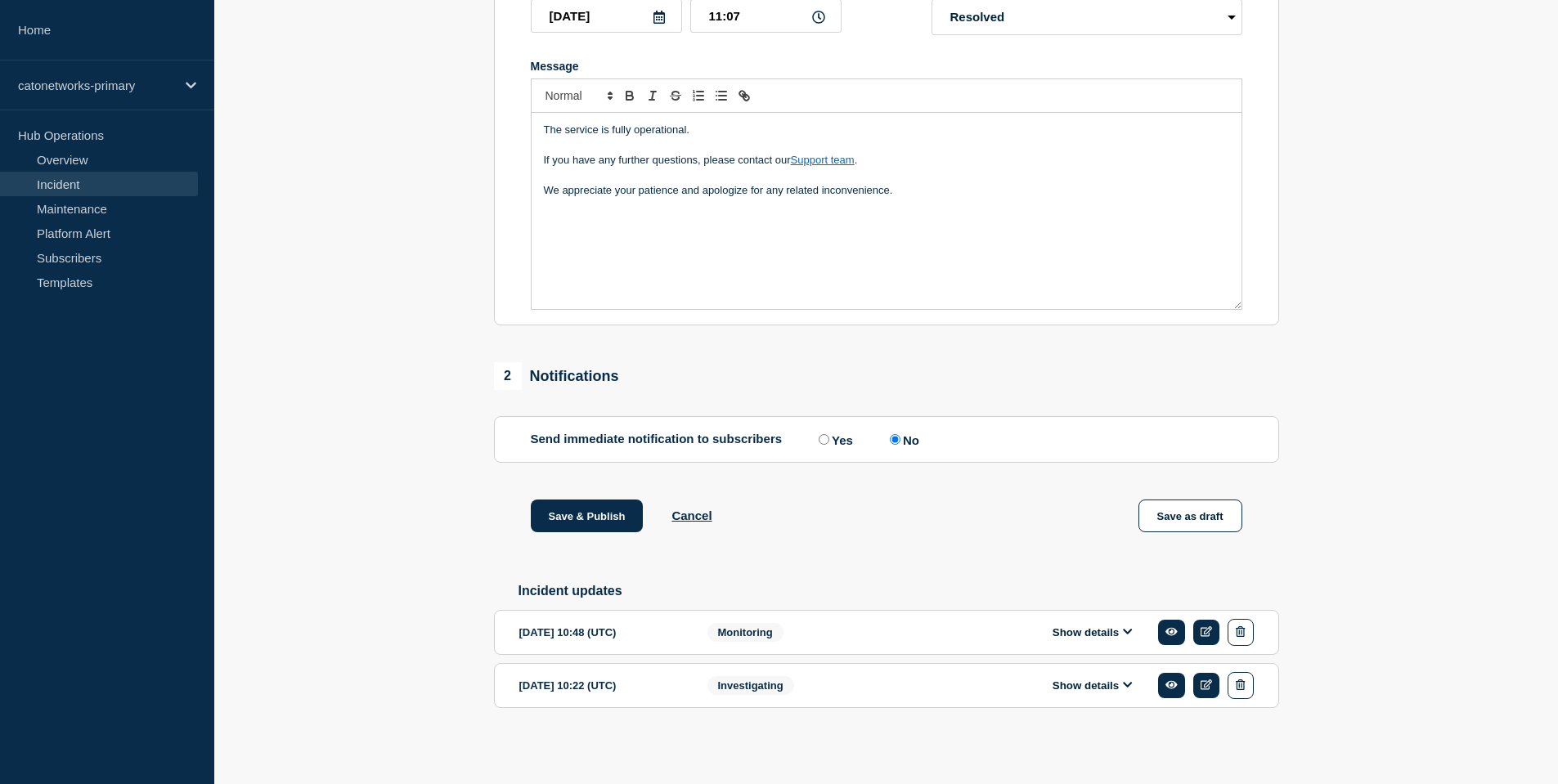
click at [1099, 641] on div "Show details" at bounding box center [1097, 632] width 313 height 27
click at [1108, 631] on button "Show details" at bounding box center [1093, 632] width 90 height 14
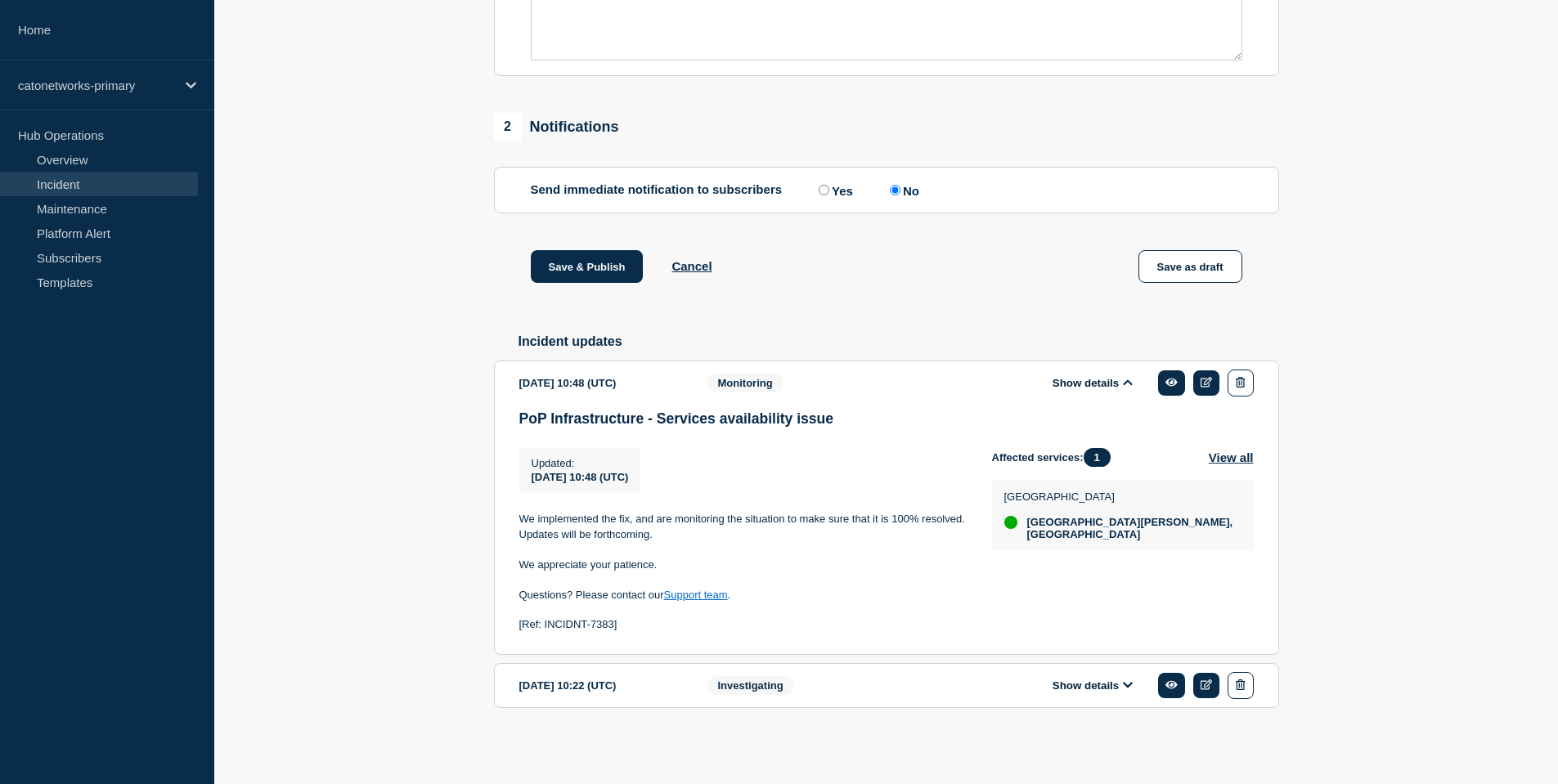
scroll to position [615, 0]
drag, startPoint x: 641, startPoint y: 631, endPoint x: 516, endPoint y: 624, distance: 125.2
click at [516, 624] on section "[DATE] 10:48 (UTC) Show details Monitoring PoP Infrastructure - Services availa…" at bounding box center [886, 508] width 785 height 295
copy p "[Ref: INCIDNT-7383]"
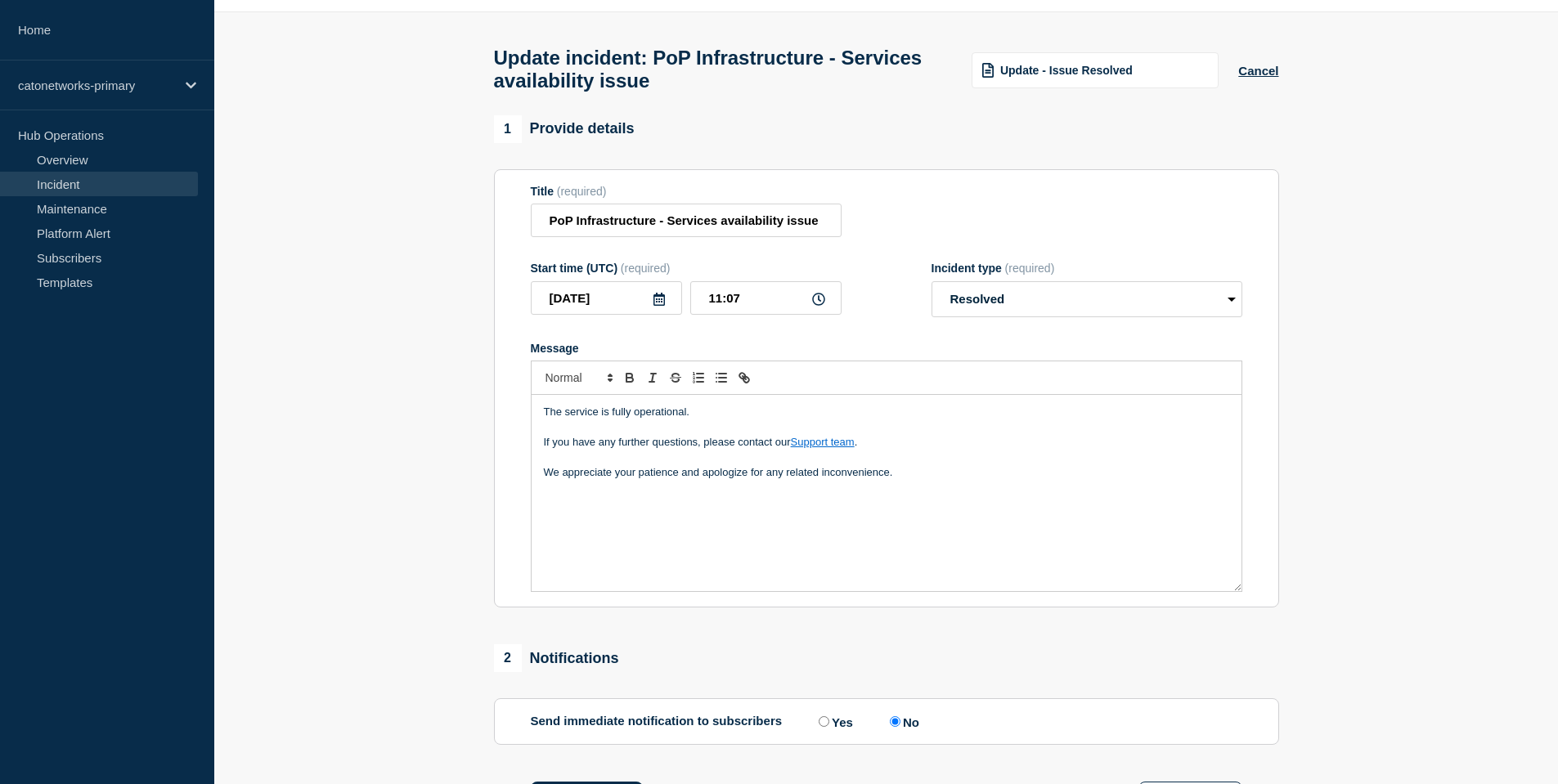
scroll to position [47, 0]
click at [718, 528] on div "The service is fully operational. If you have any further questions, please con…" at bounding box center [887, 494] width 710 height 196
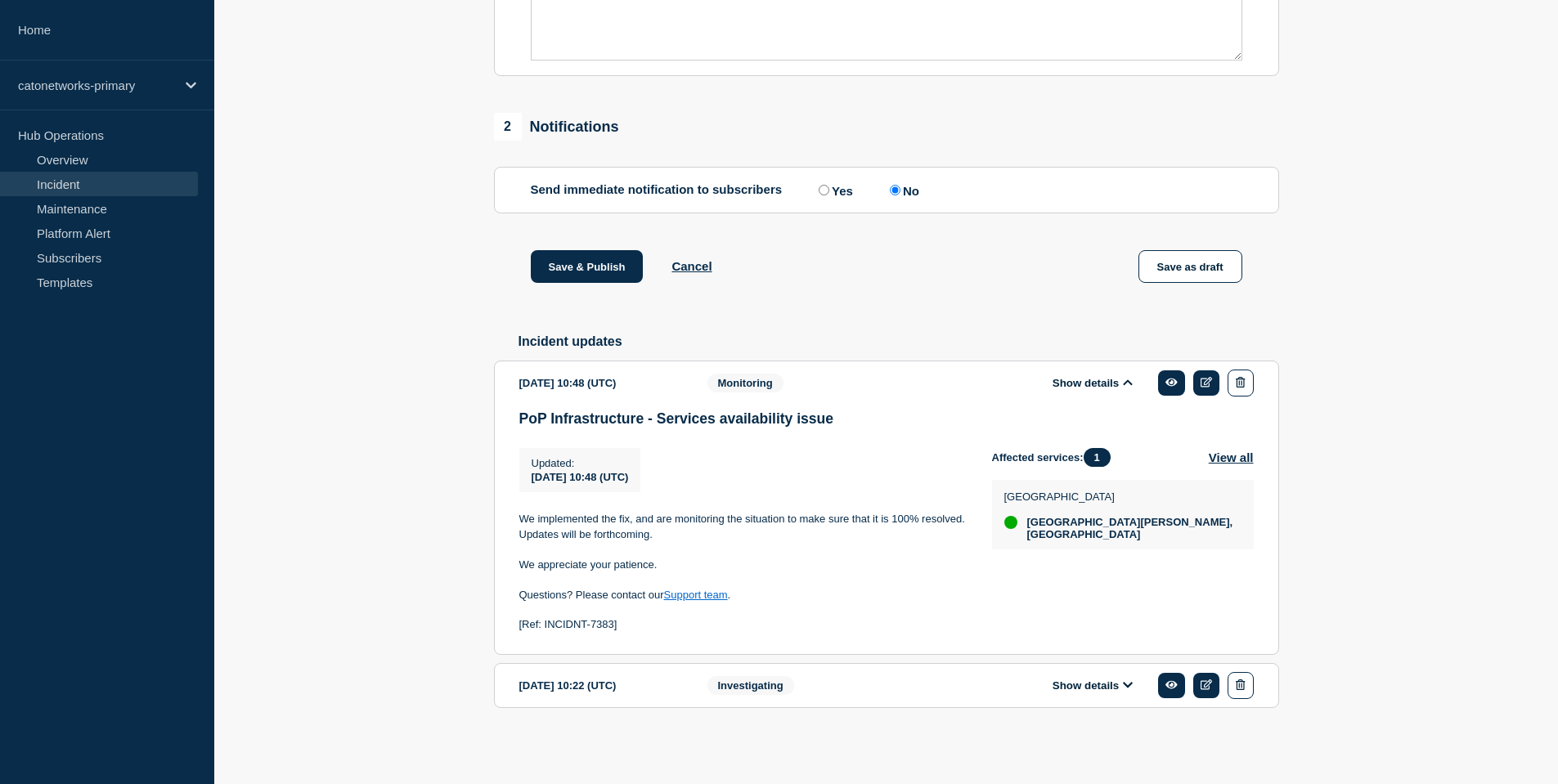
scroll to position [582, 0]
click at [560, 283] on button "Save & Publish" at bounding box center [588, 266] width 113 height 32
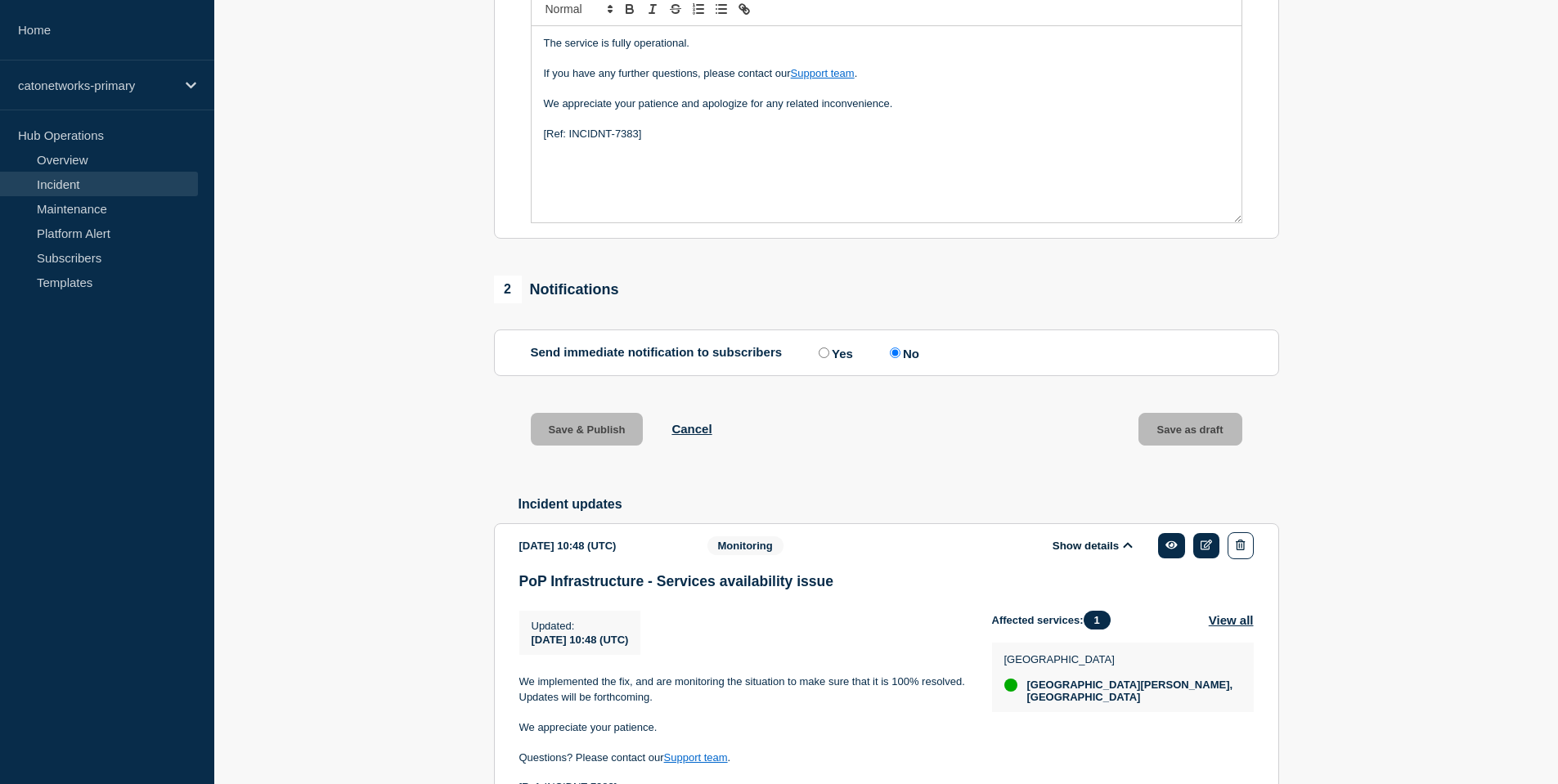
scroll to position [26, 0]
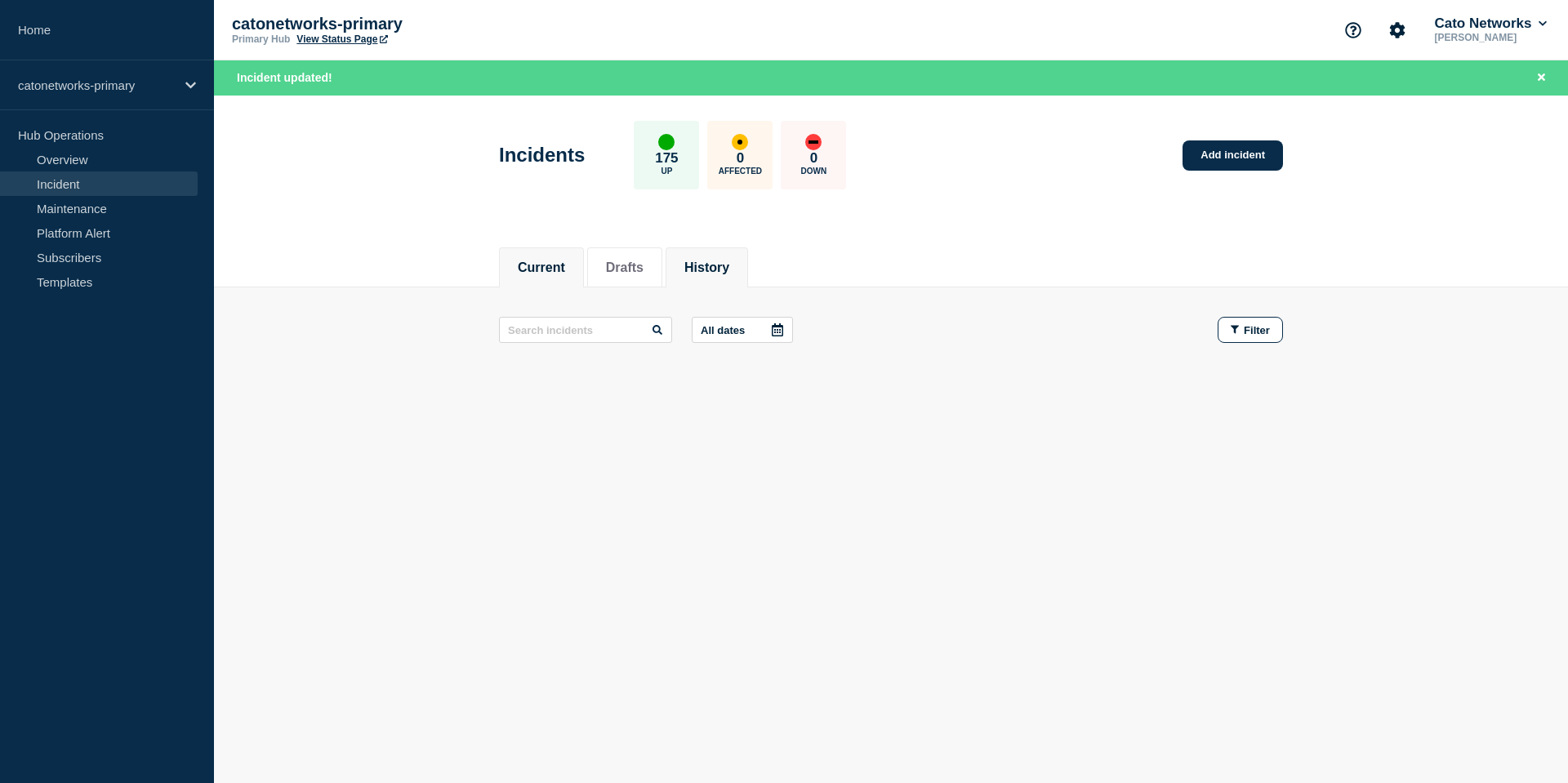
click at [737, 258] on li "History" at bounding box center [706, 267] width 82 height 40
